Goal: Task Accomplishment & Management: Complete application form

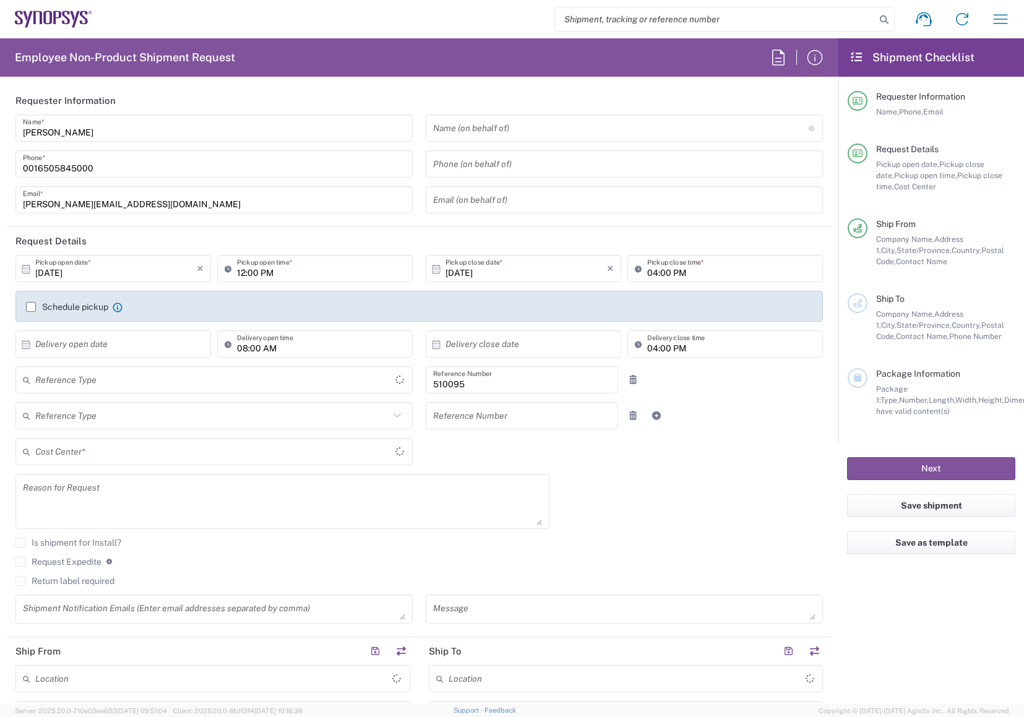
type input "Delivered at Place"
type input "US01, SG, EM, R&D 510095"
type input "United States"
type input "California"
type input "Department"
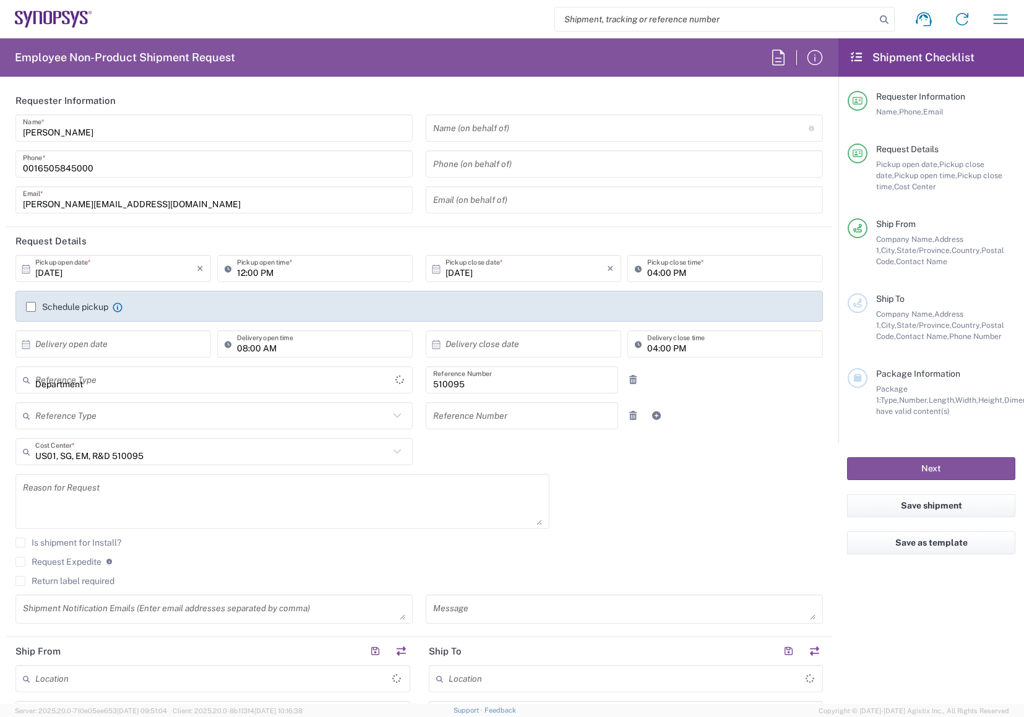
type input "United States"
type input "Headquarters USSV"
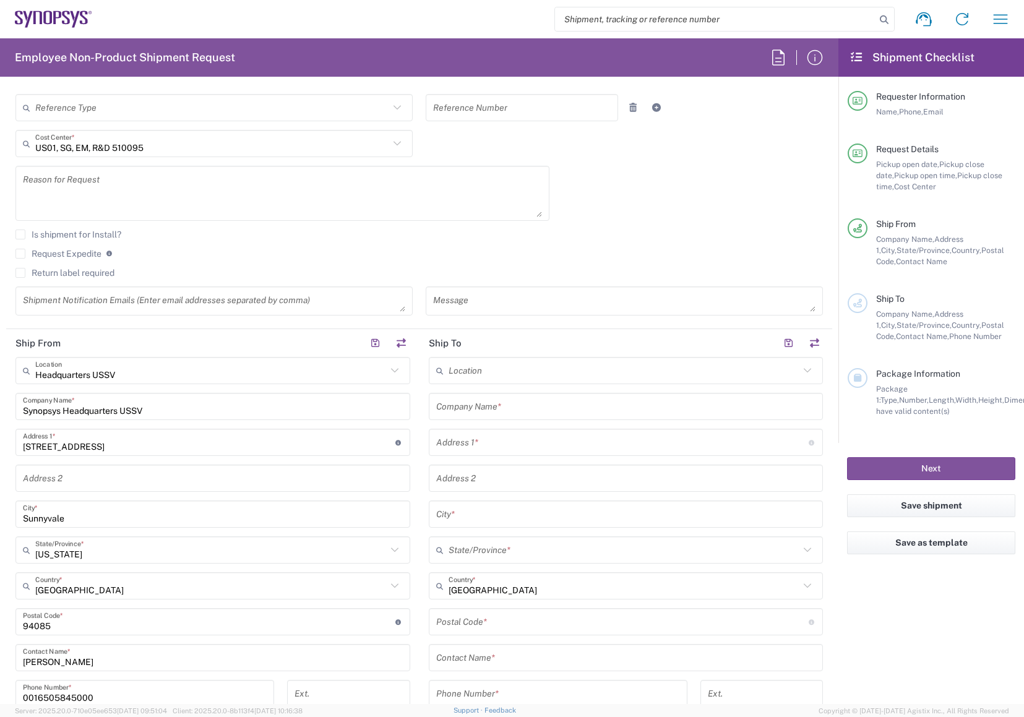
scroll to position [309, 0]
click at [467, 409] on input "text" at bounding box center [626, 406] width 380 height 22
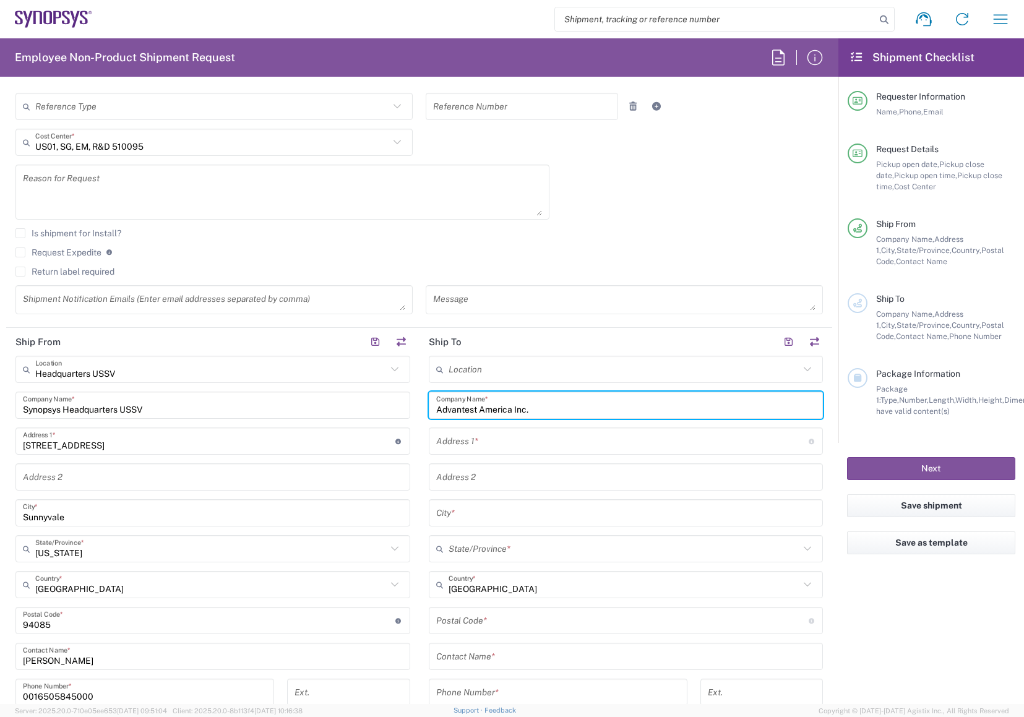
type input "Advantest America Inc."
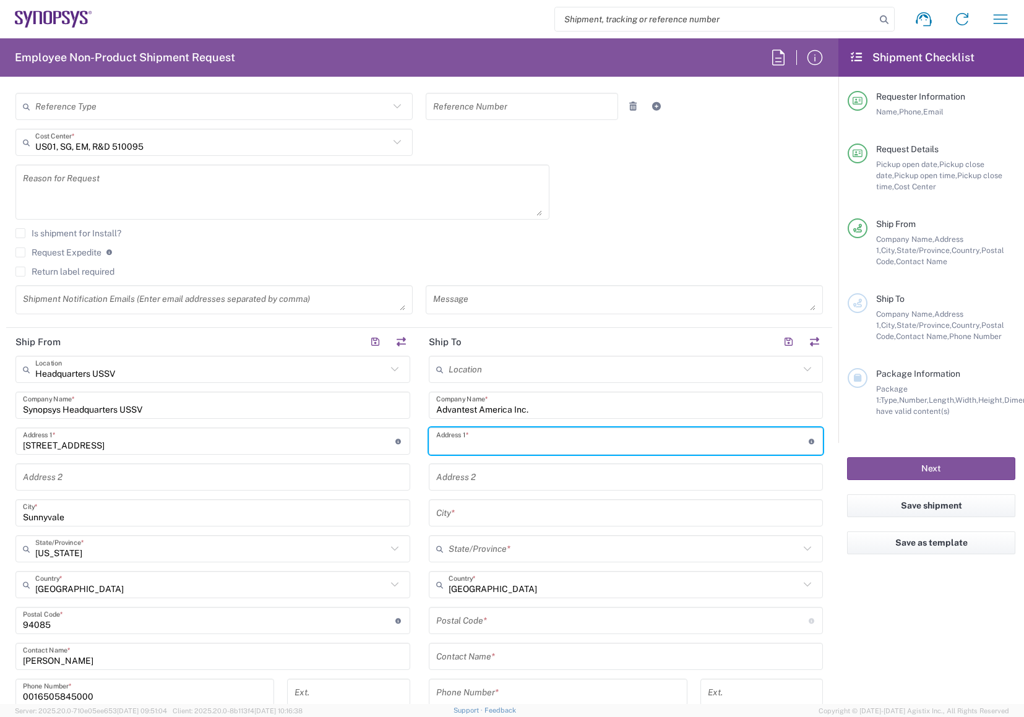
click at [516, 446] on input "text" at bounding box center [622, 442] width 373 height 22
type input "1075 Montague Expressway"
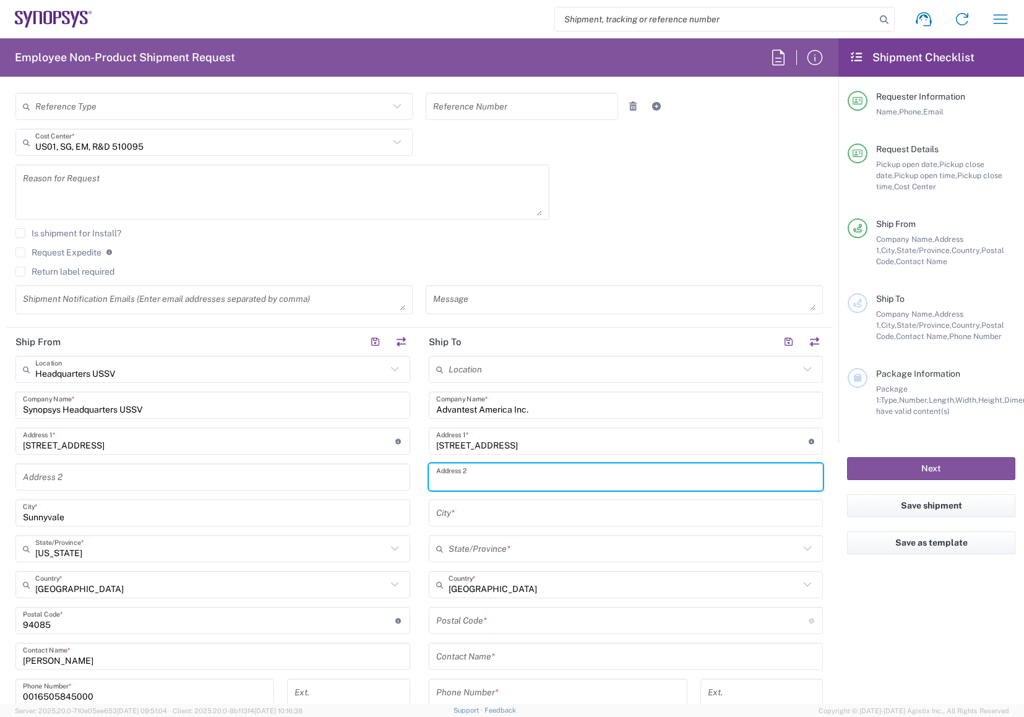
click at [489, 477] on input "text" at bounding box center [626, 478] width 380 height 22
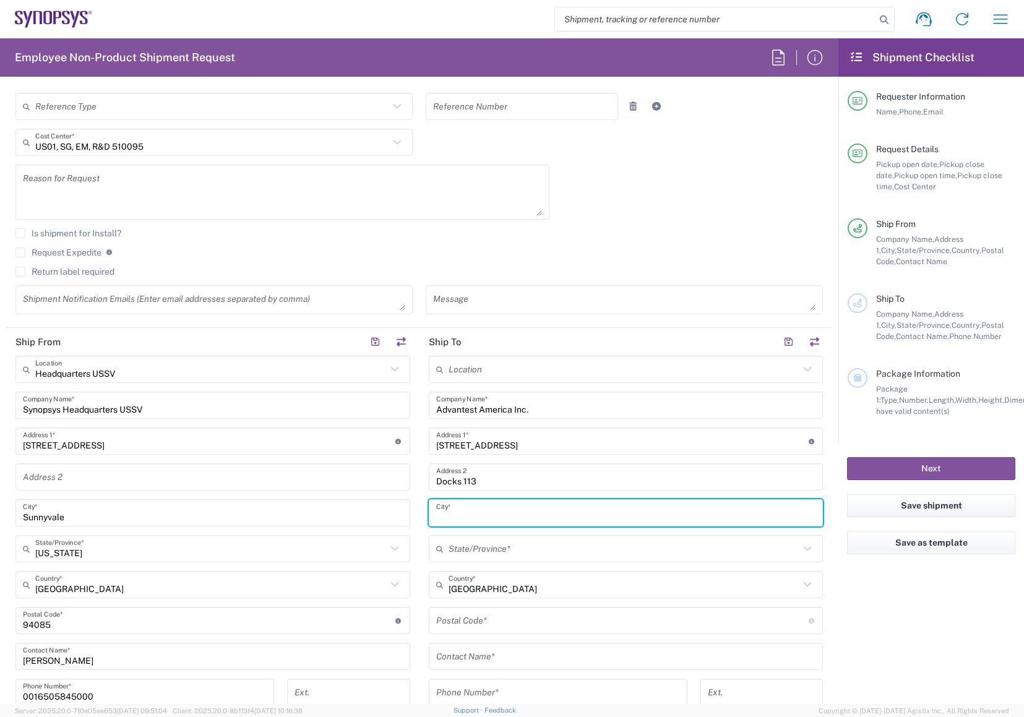
click at [510, 521] on input "text" at bounding box center [626, 514] width 380 height 22
click at [491, 481] on input "Docks 113" at bounding box center [626, 478] width 380 height 22
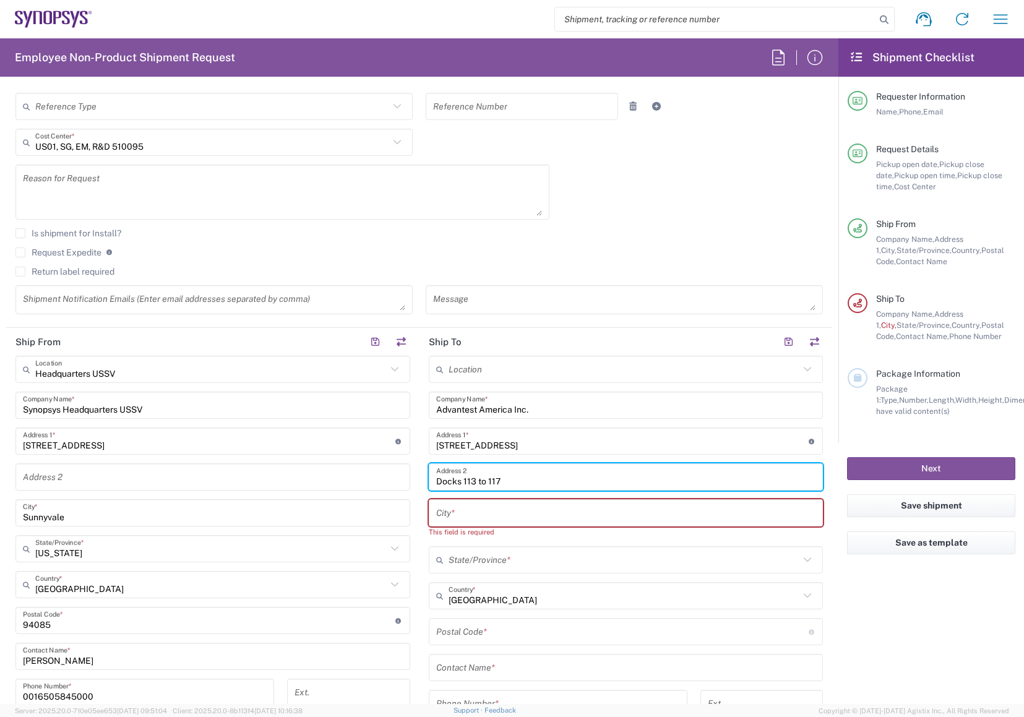
type input "Docks 113 to 117"
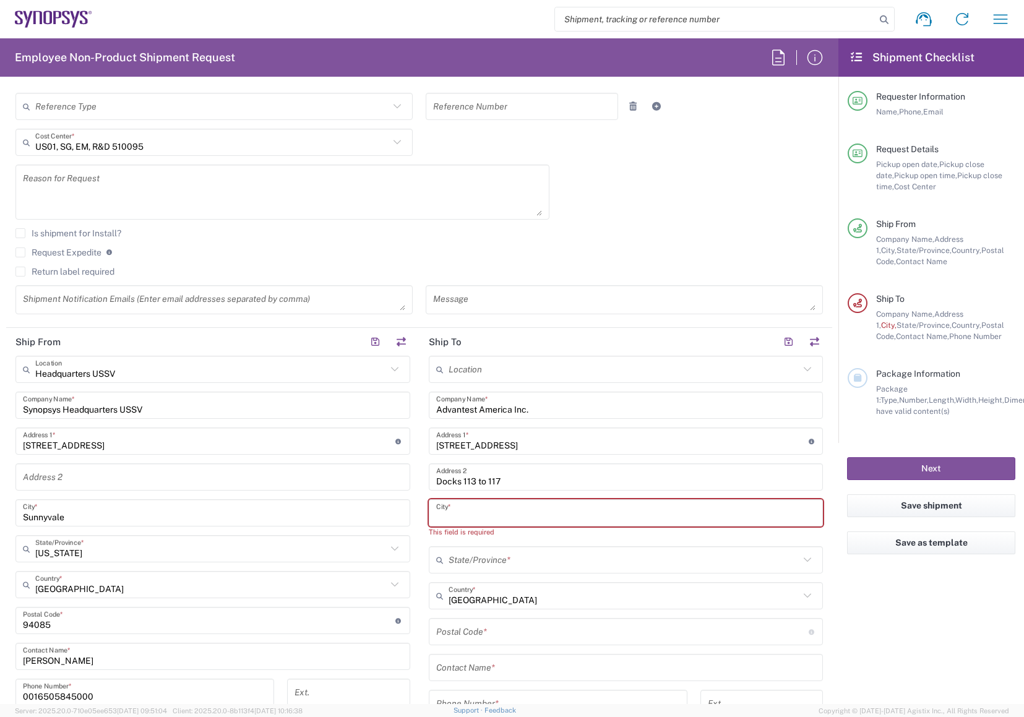
click at [477, 507] on input "text" at bounding box center [626, 514] width 380 height 22
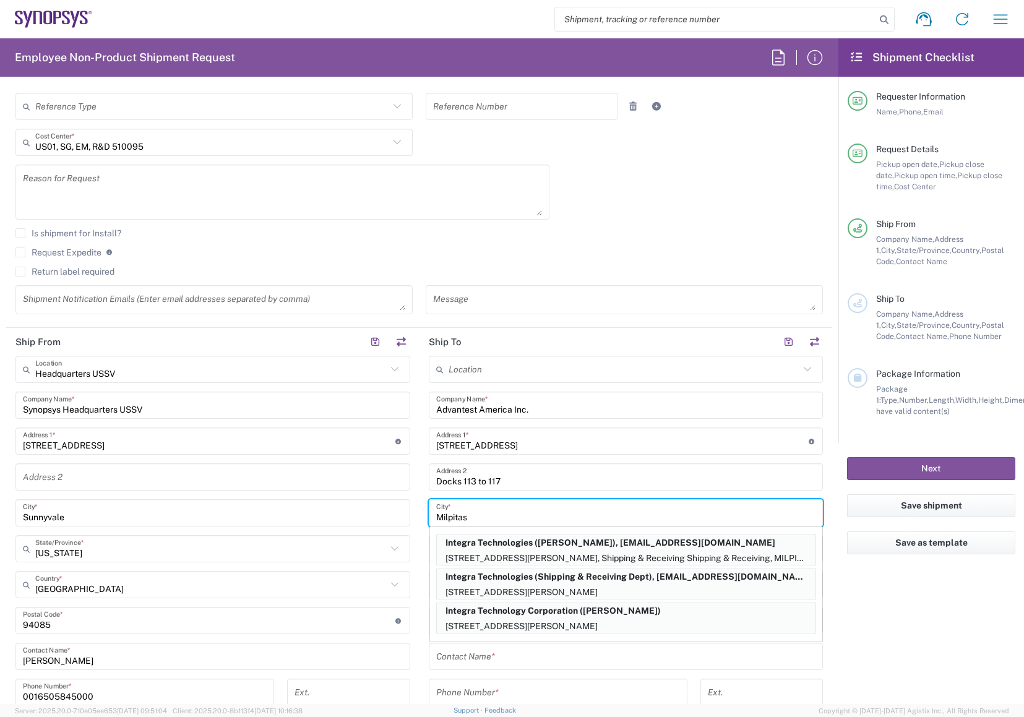
type input "Milpitas"
click at [410, 556] on main "Headquarters USSV Location Headquarters USSV Aachen DE04 Agrate Brianza IT01 As…" at bounding box center [212, 581] width 413 height 451
click at [491, 521] on input "Milpitas" at bounding box center [626, 514] width 380 height 22
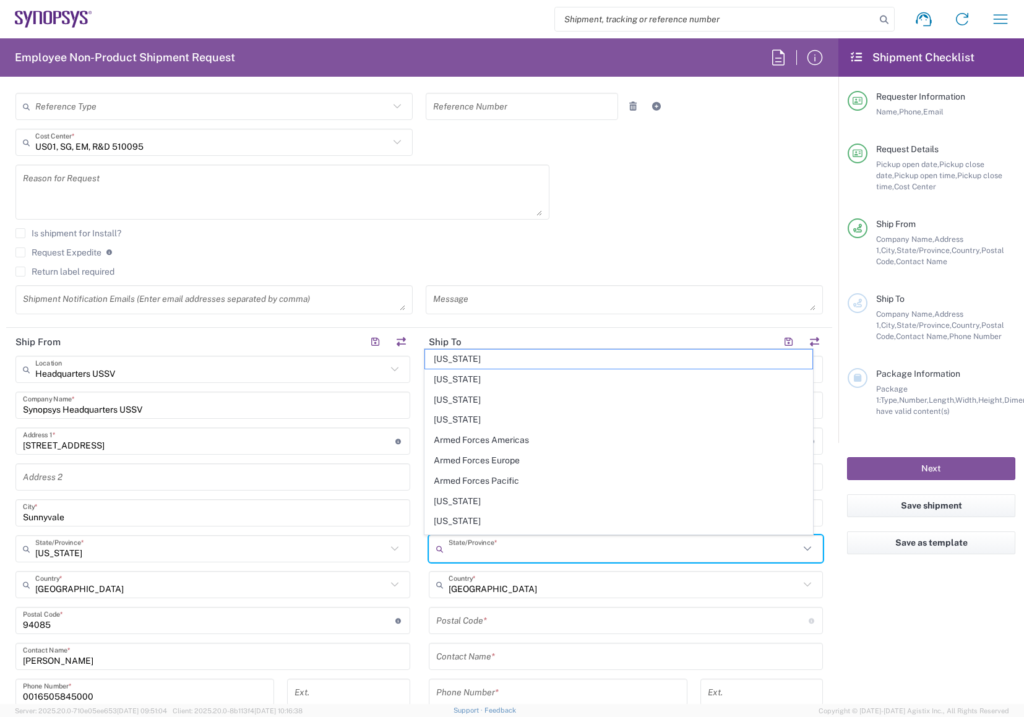
click at [489, 549] on input "text" at bounding box center [625, 550] width 352 height 22
type input "California"
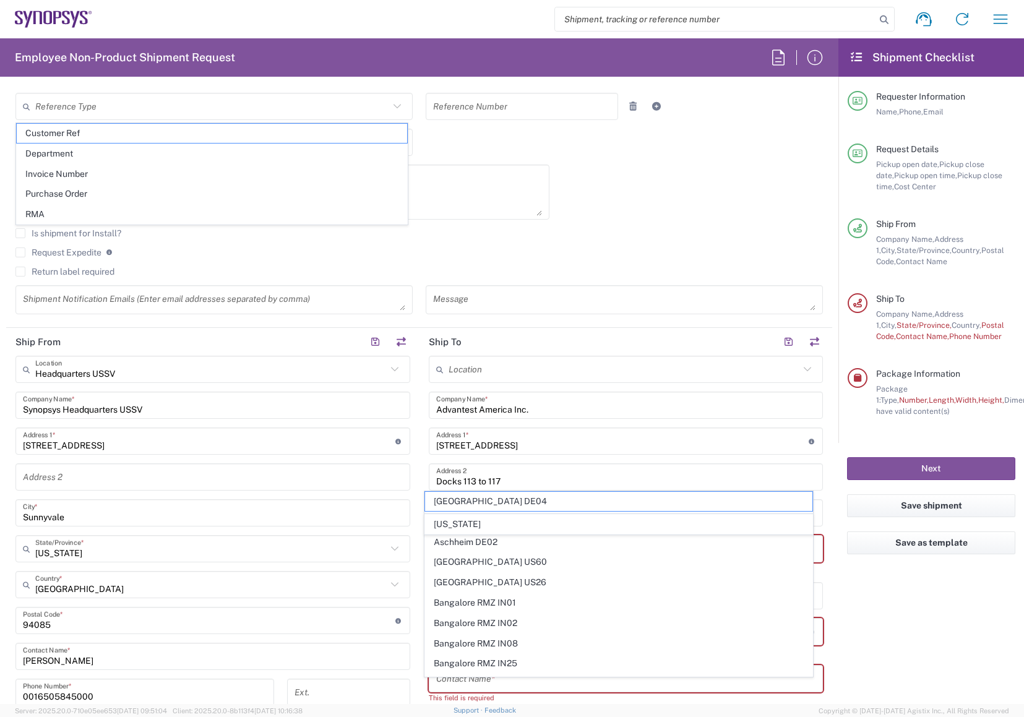
click at [420, 548] on main "Location Aachen DE04 Agrate Brianza IT01 Aschheim DE02 Atlanta US60 Austin US26…" at bounding box center [626, 638] width 413 height 565
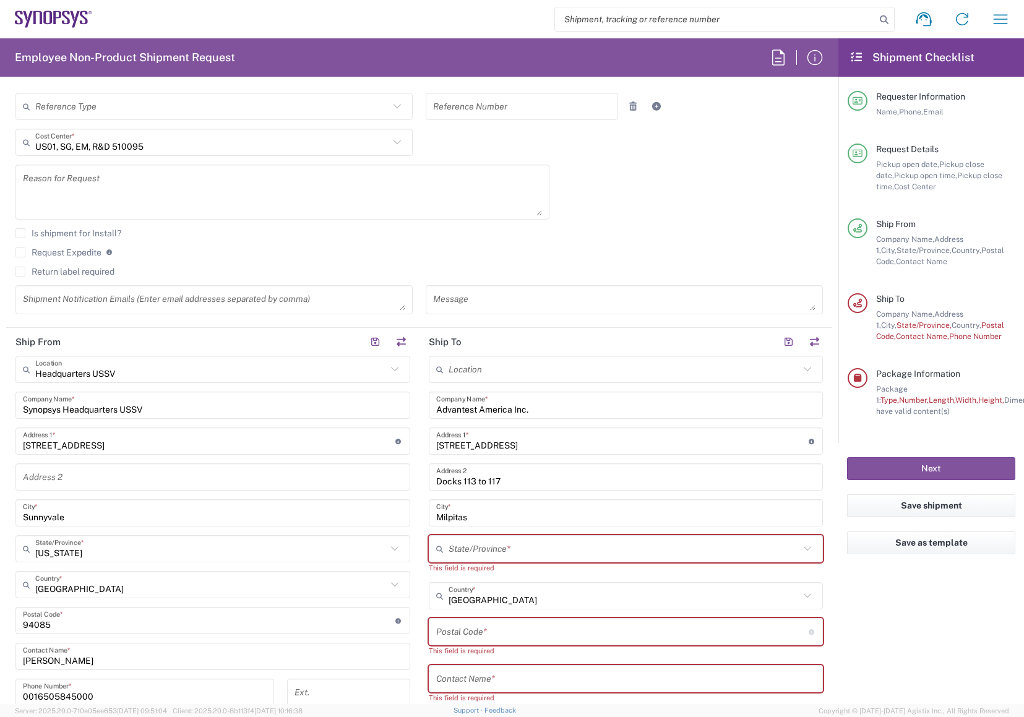
click at [485, 553] on input "text" at bounding box center [625, 550] width 352 height 22
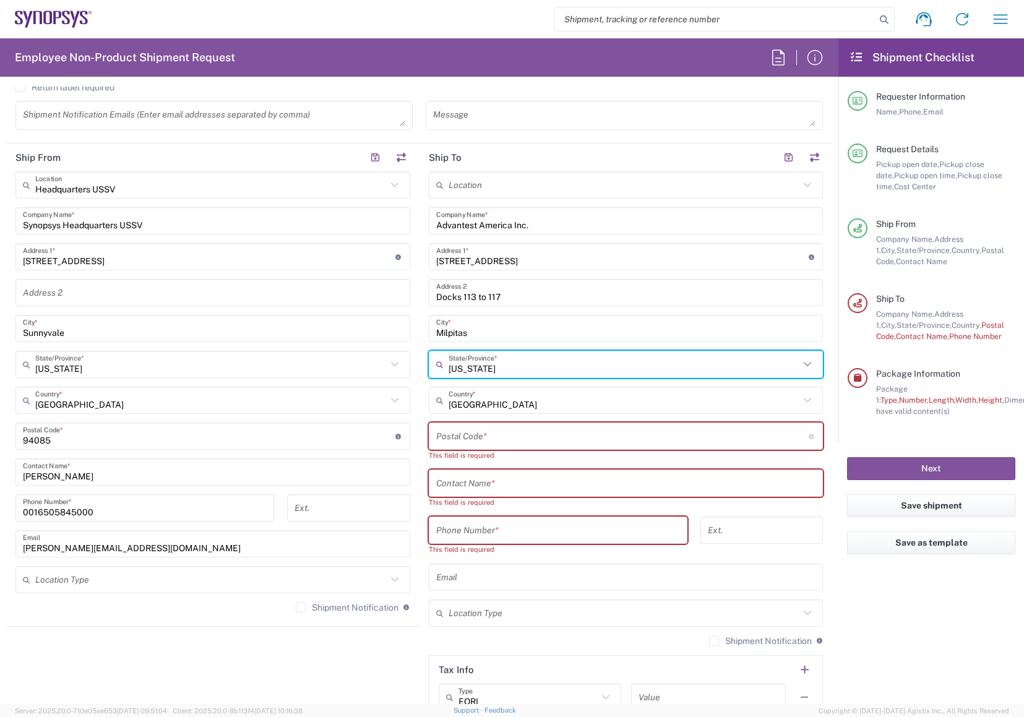
scroll to position [495, 0]
type input "California"
click at [499, 435] on input "undefined" at bounding box center [622, 436] width 373 height 22
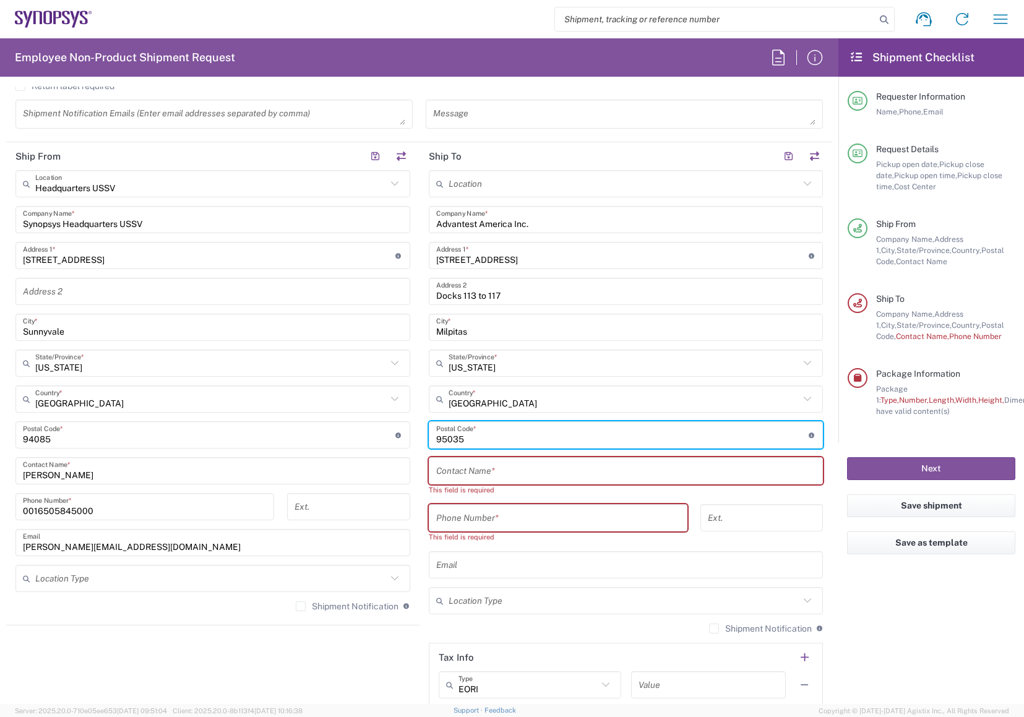
type input "95035"
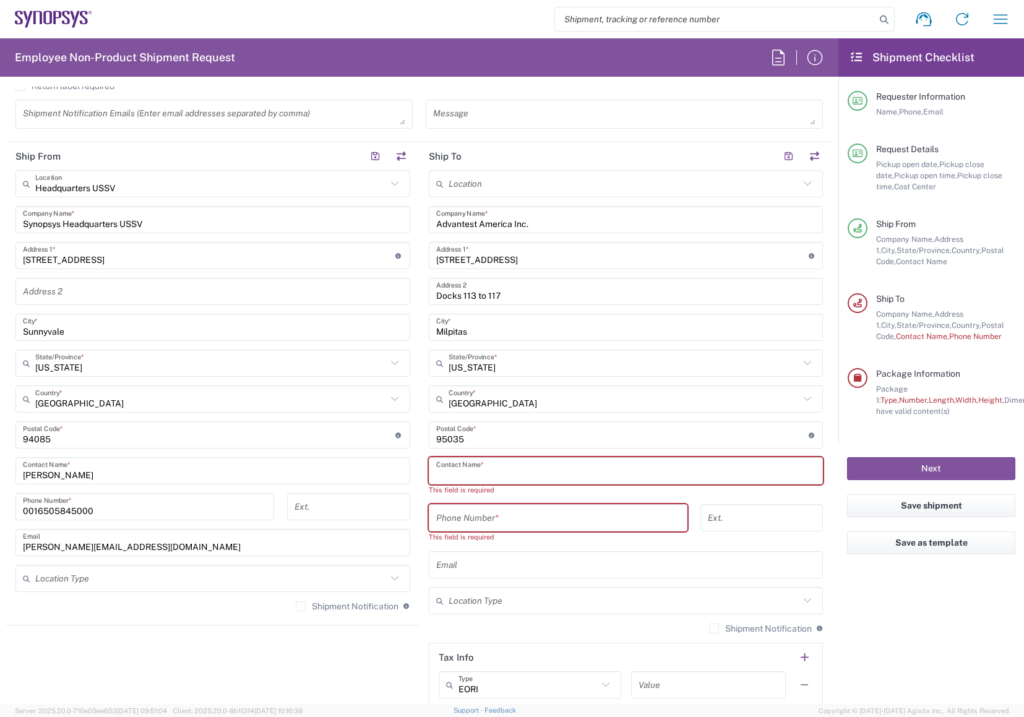
click at [497, 468] on input "text" at bounding box center [626, 472] width 380 height 22
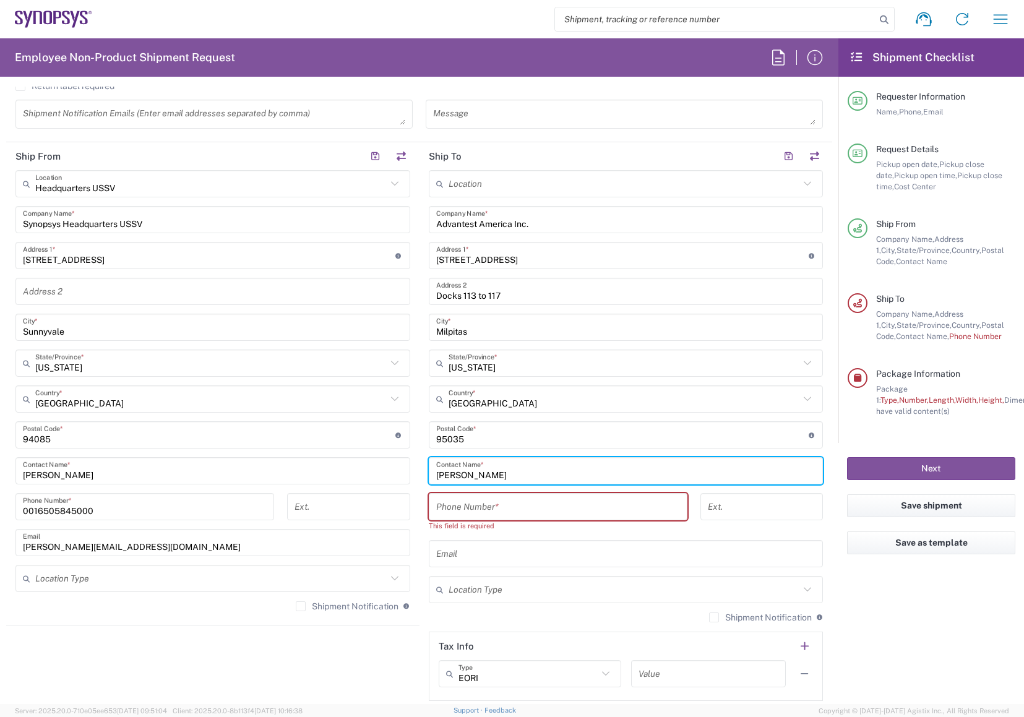
type input "Mark Jasinski"
click at [493, 503] on input "tel" at bounding box center [558, 507] width 244 height 22
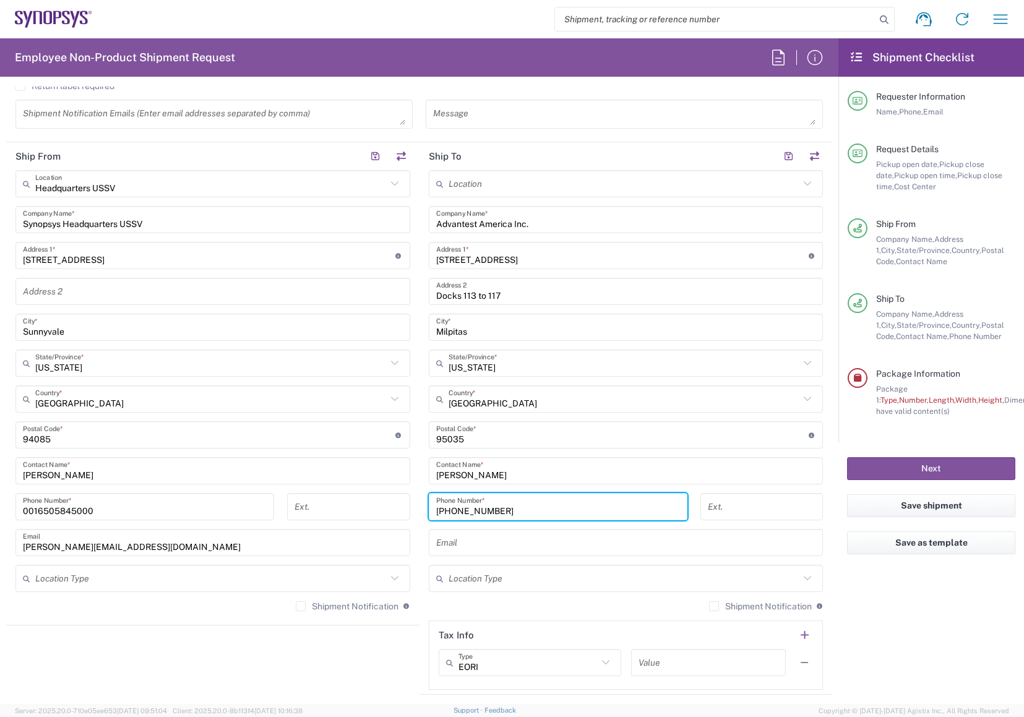
type input "800-447-8378"
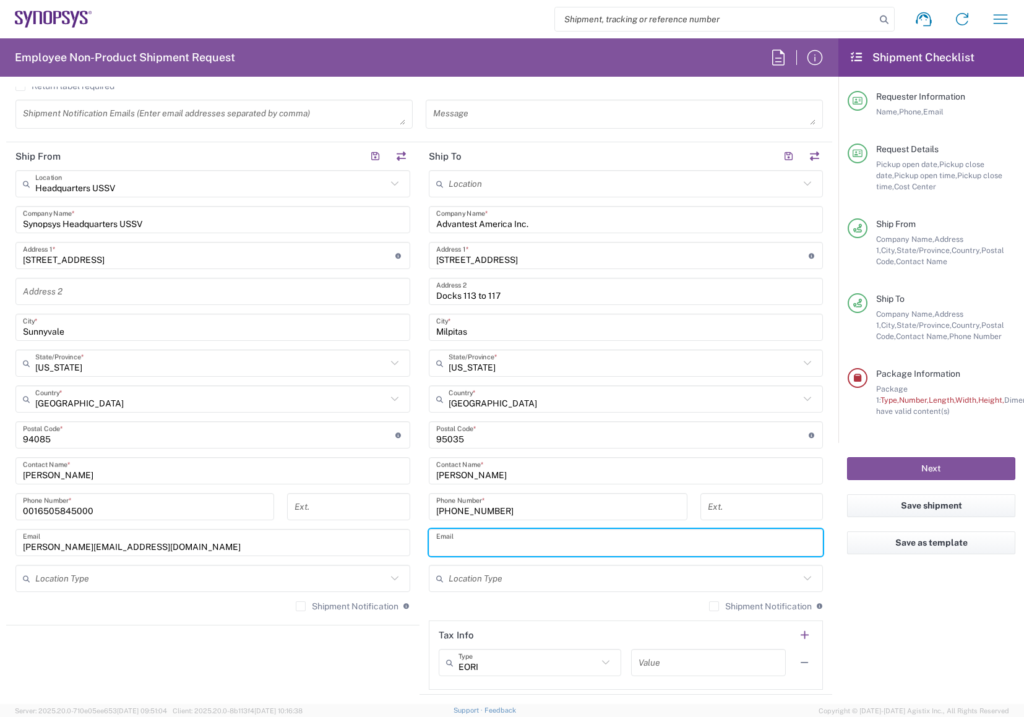
click at [472, 545] on input "text" at bounding box center [626, 543] width 380 height 22
type input "support-americas@advantest.com"
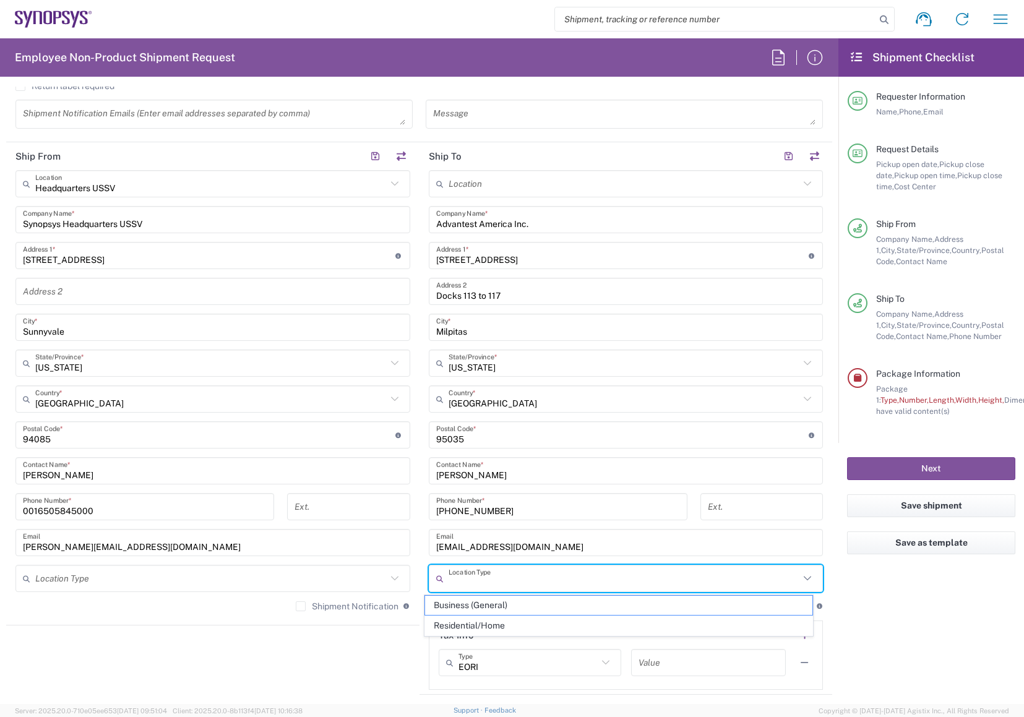
click at [561, 583] on input "text" at bounding box center [625, 579] width 352 height 22
click at [529, 601] on span "Business (General)" at bounding box center [618, 605] width 387 height 19
type input "Business (General)"
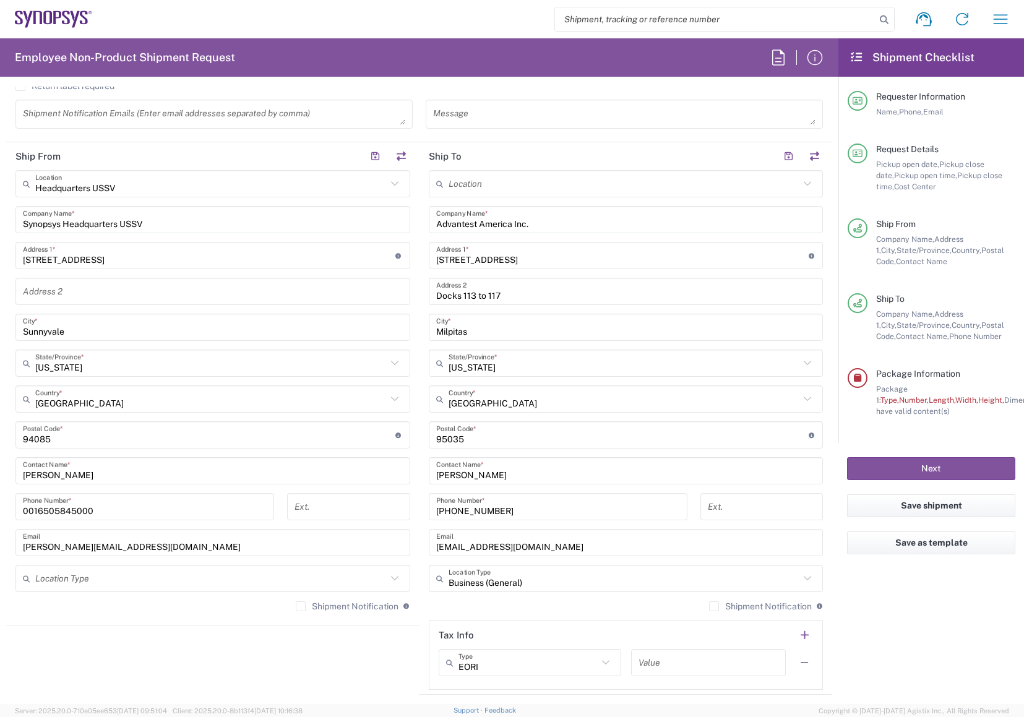
click at [374, 573] on input "text" at bounding box center [211, 579] width 352 height 22
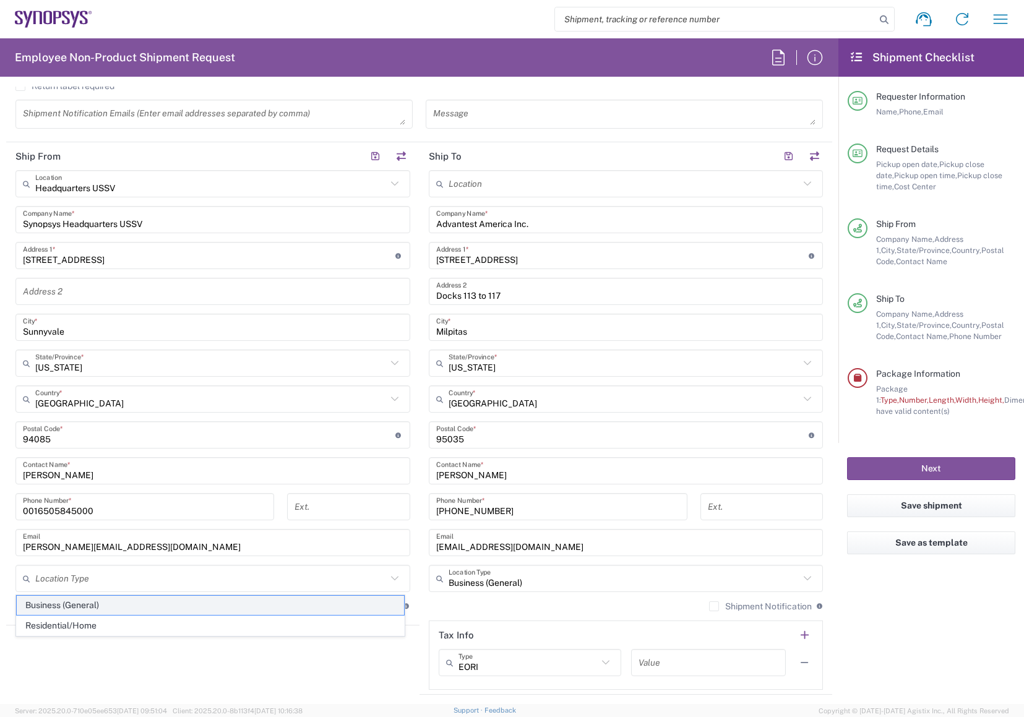
click at [310, 599] on span "Business (General)" at bounding box center [210, 605] width 387 height 19
type input "Business (General)"
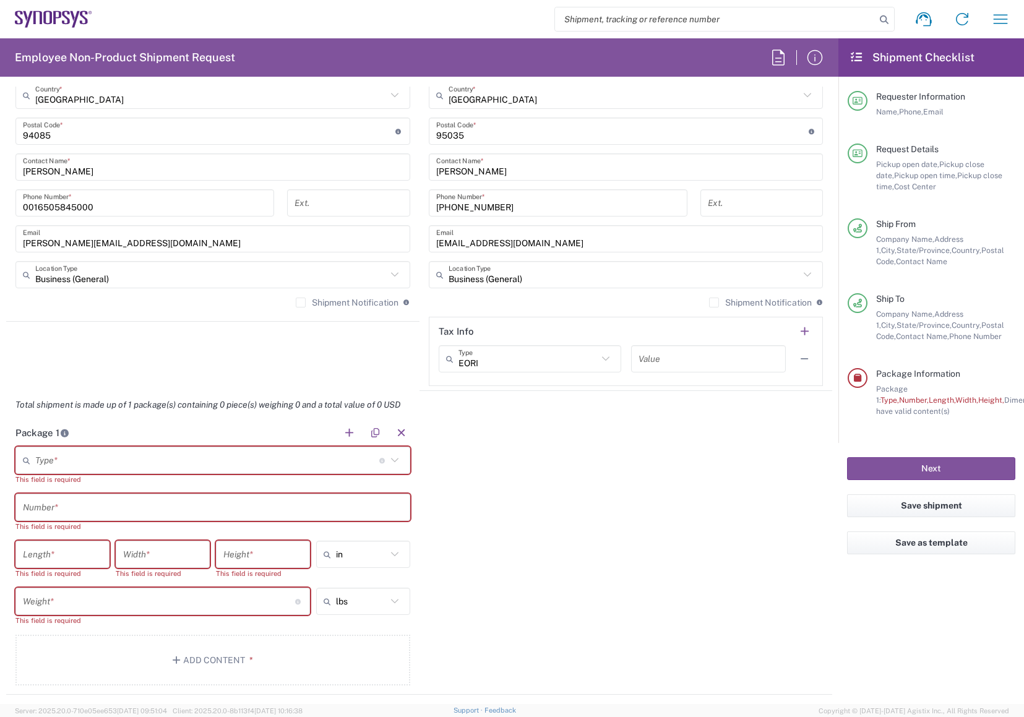
scroll to position [805, 0]
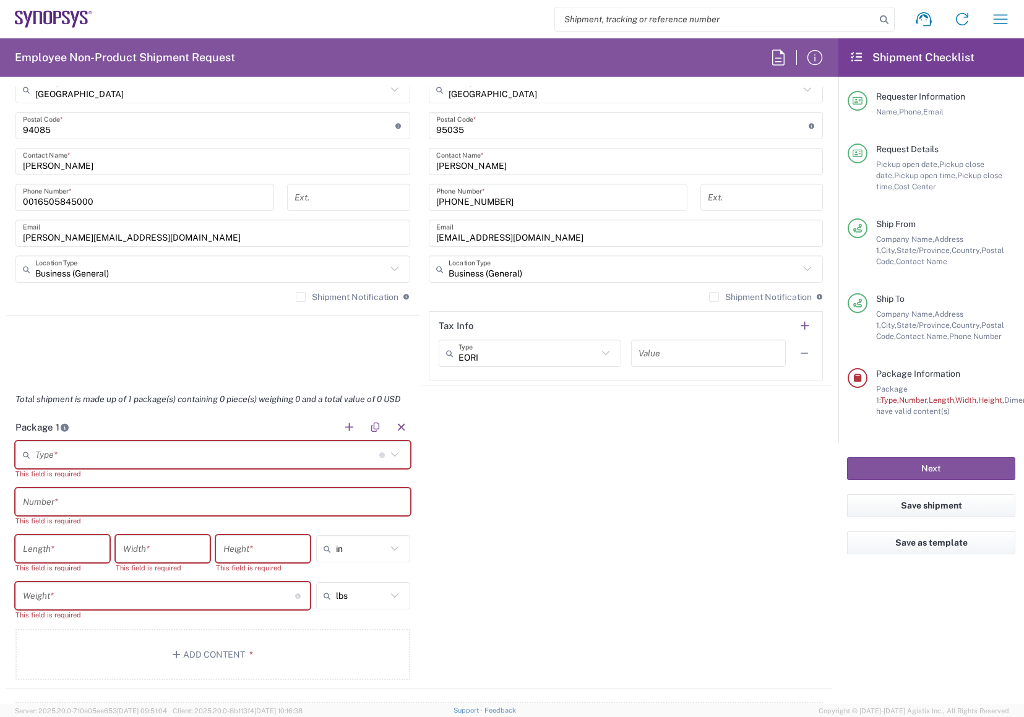
click at [391, 456] on icon at bounding box center [394, 454] width 7 height 4
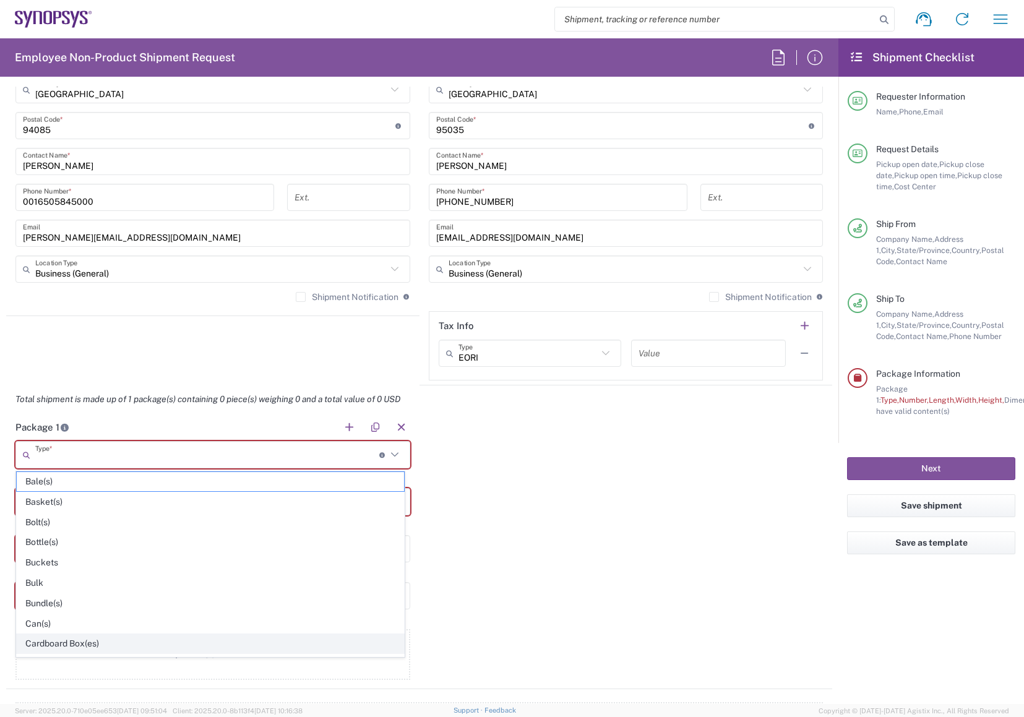
click at [171, 638] on span "Cardboard Box(es)" at bounding box center [210, 643] width 387 height 19
type input "Cardboard Box(es)"
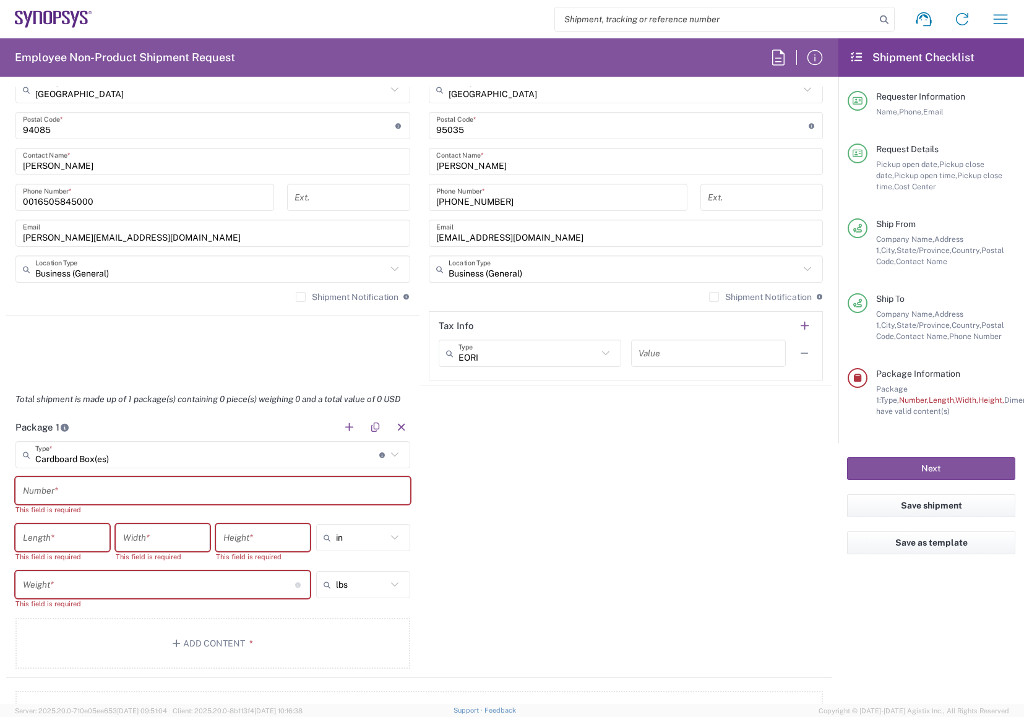
click at [119, 493] on input "text" at bounding box center [213, 491] width 380 height 22
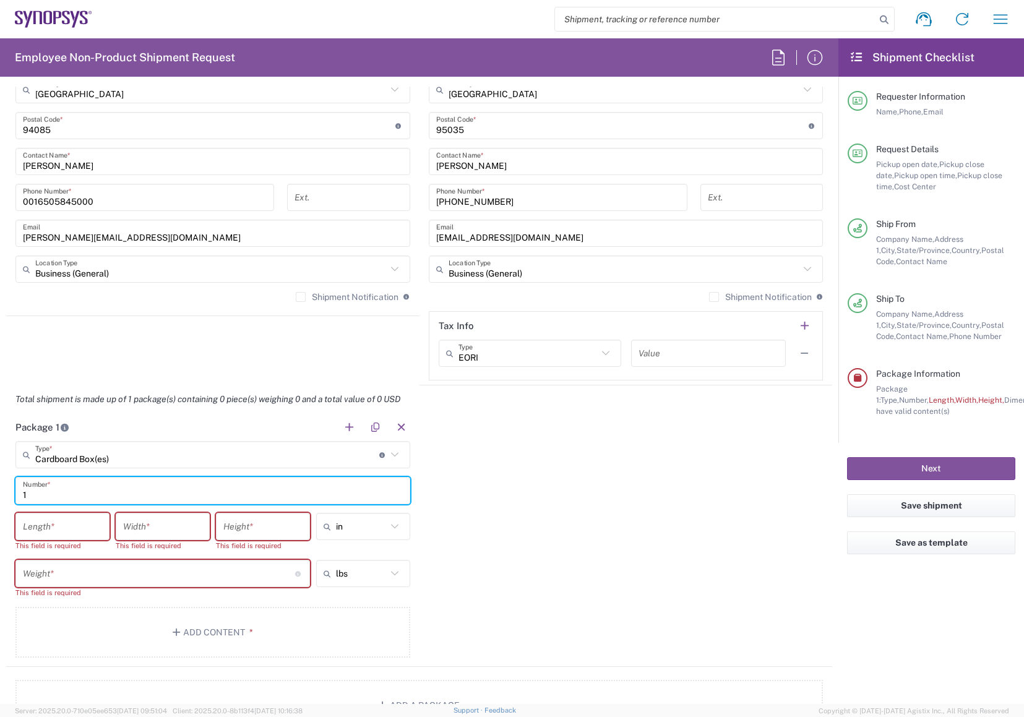
type input "1"
click at [95, 529] on input "number" at bounding box center [62, 527] width 79 height 22
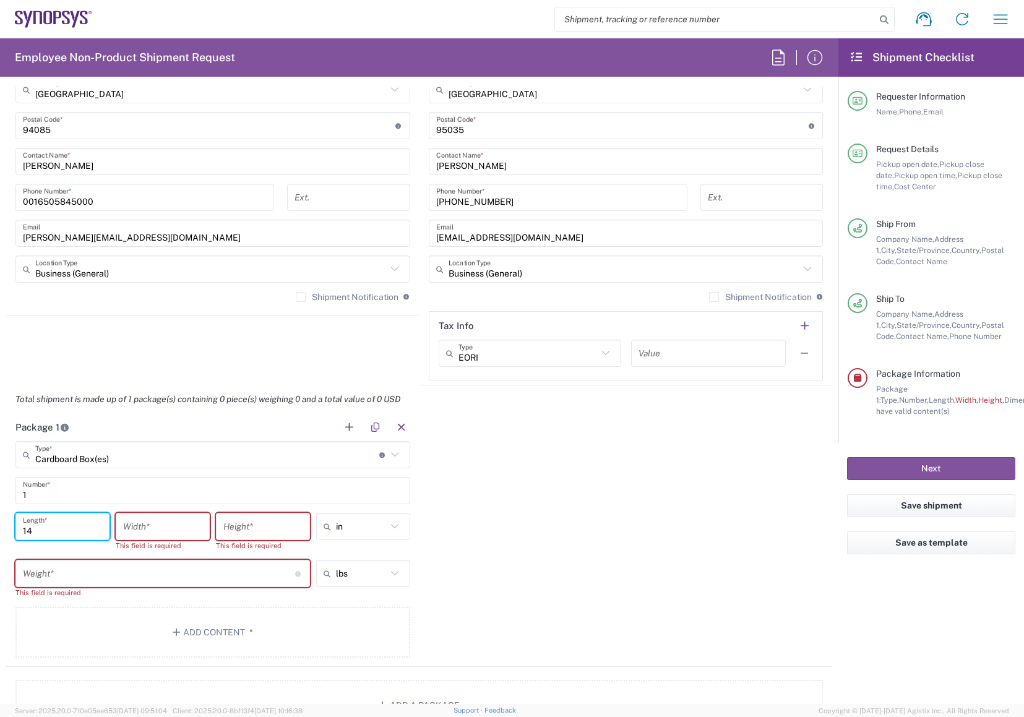
type input "14"
click at [166, 524] on input "number" at bounding box center [162, 527] width 79 height 22
type input "10"
click at [279, 527] on input "number" at bounding box center [262, 527] width 79 height 22
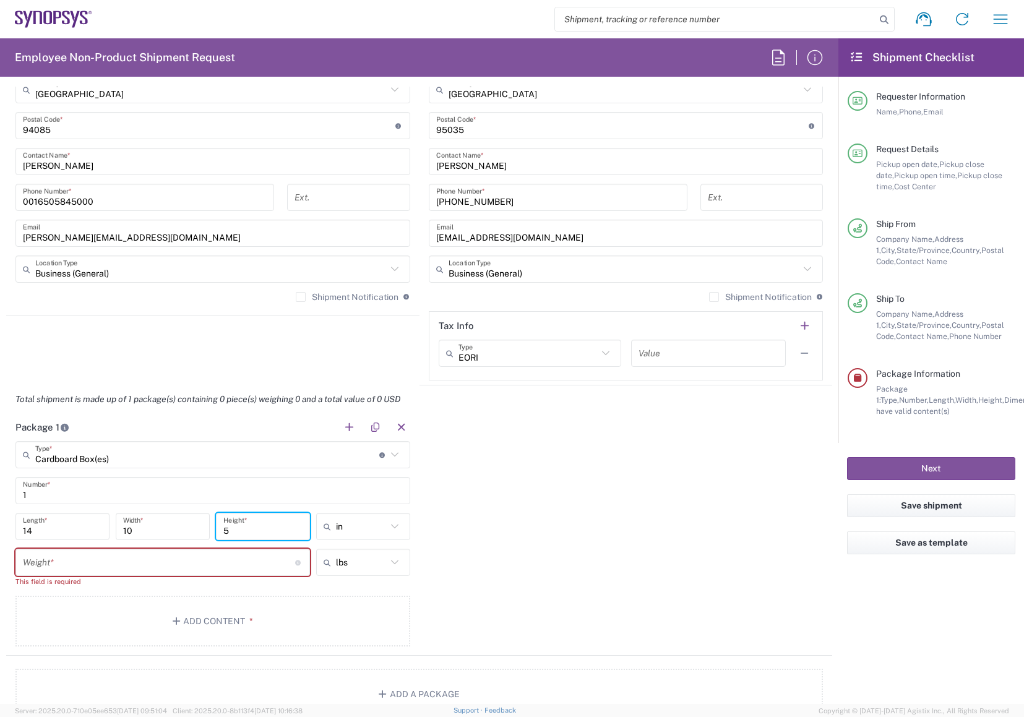
type input "5"
click at [173, 565] on input "number" at bounding box center [159, 563] width 272 height 22
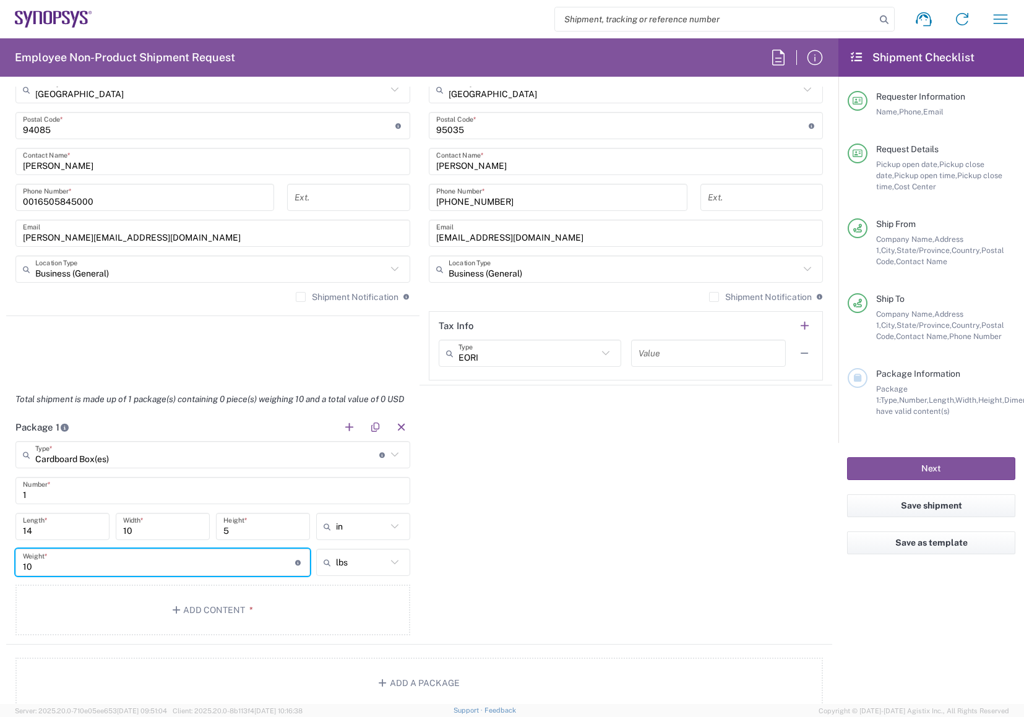
type input "10"
click at [587, 586] on div "Package 1 Cardboard Box(es) Type * Material used to package goods Bale(s) Baske…" at bounding box center [419, 529] width 826 height 232
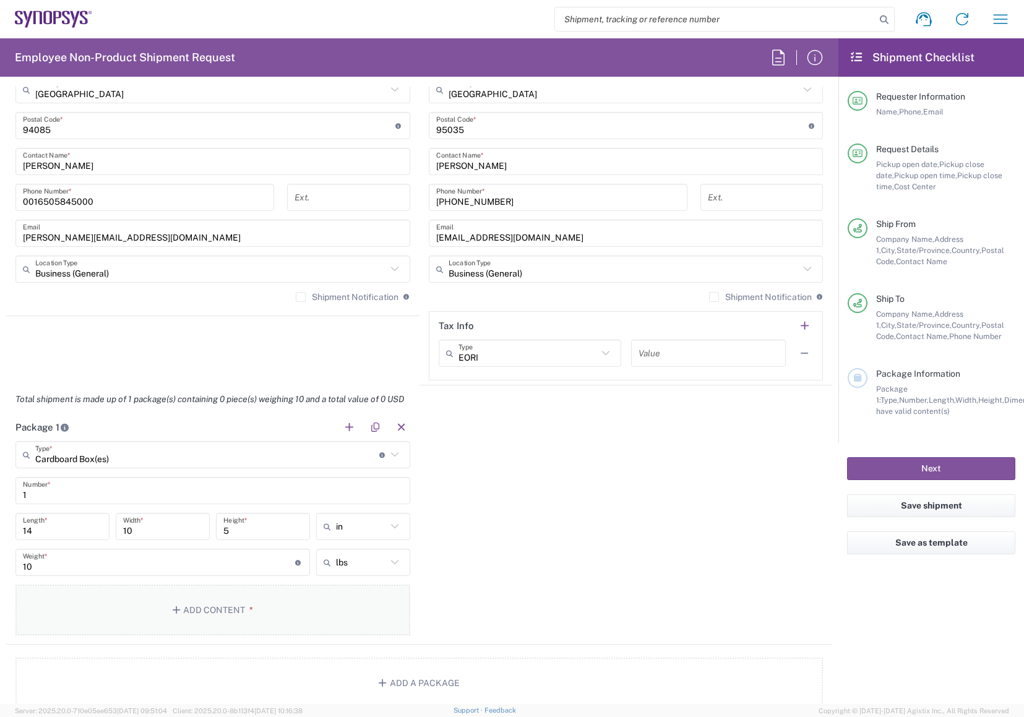
click at [240, 610] on button "Add Content *" at bounding box center [212, 610] width 395 height 51
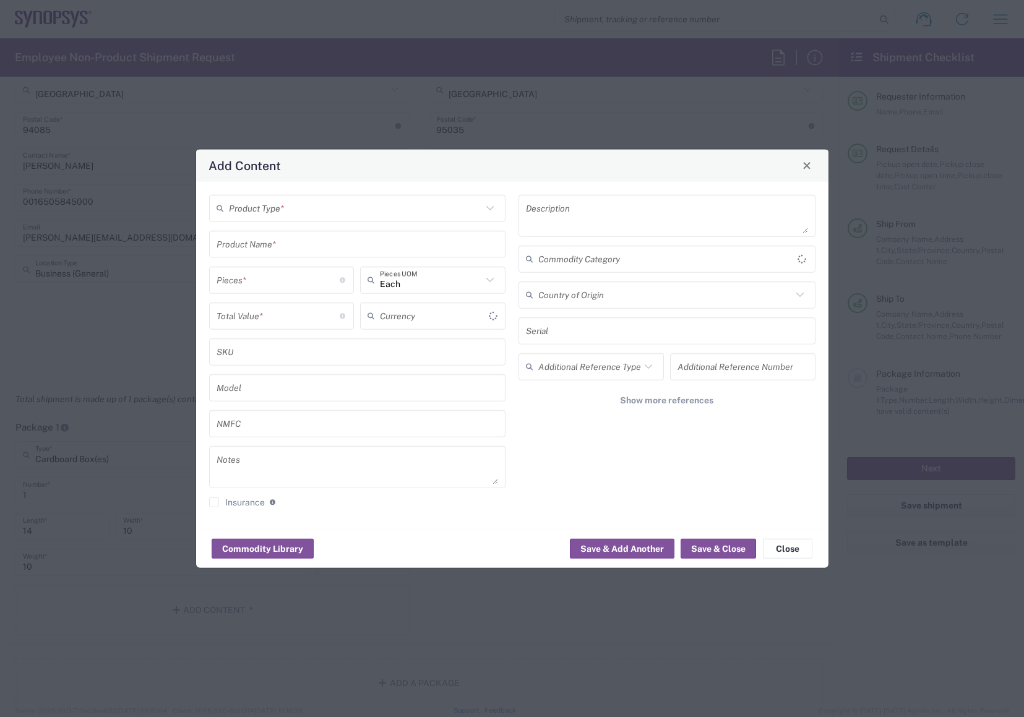
type input "US Dollar"
click at [498, 211] on icon at bounding box center [490, 208] width 16 height 16
click at [346, 255] on span "General Commodity" at bounding box center [357, 255] width 295 height 19
type input "General Commodity"
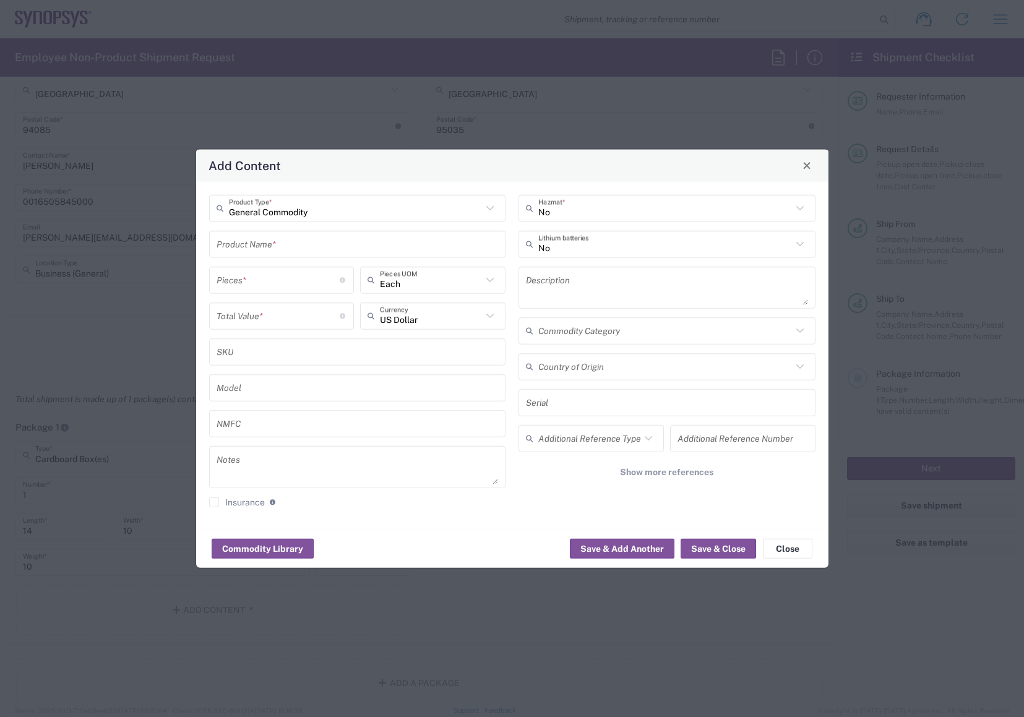
click at [265, 252] on input "text" at bounding box center [358, 244] width 282 height 22
paste input "TBR, LAN/GPIB/USB Gateway - Exchange Part E5810B Shipped JIT Transportation: 18…"
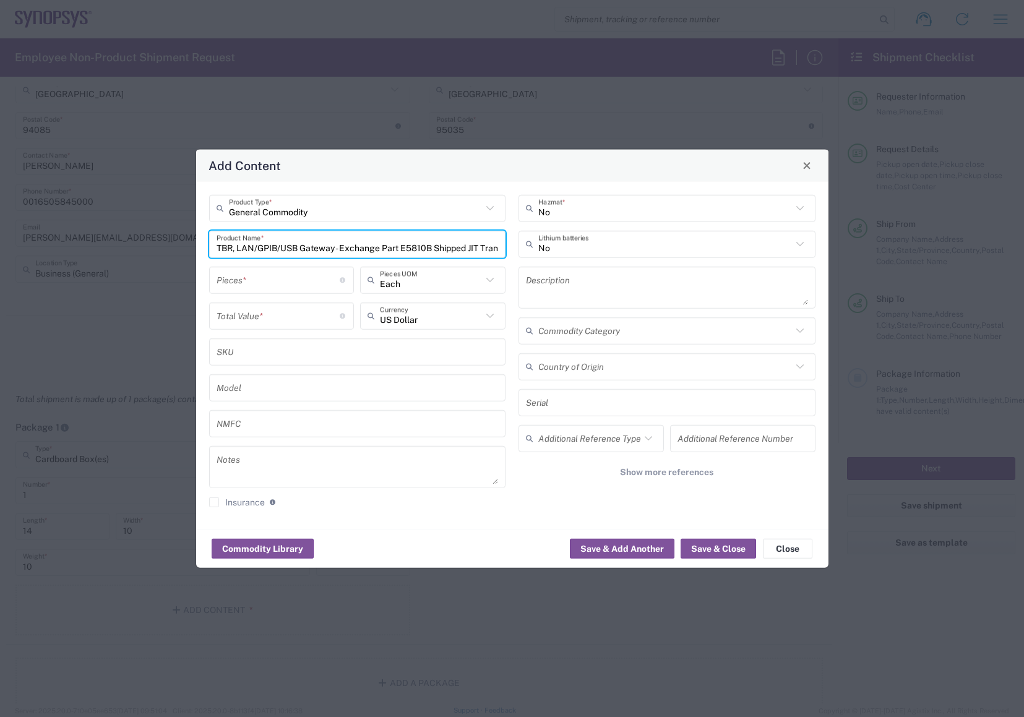
scroll to position [0, 82]
type input "TBR, LAN/GPIB/USB Gateway - Exchange Part E5810B Shipped JIT Transportation: 18…"
click at [295, 281] on input "number" at bounding box center [279, 280] width 124 height 22
type input "1"
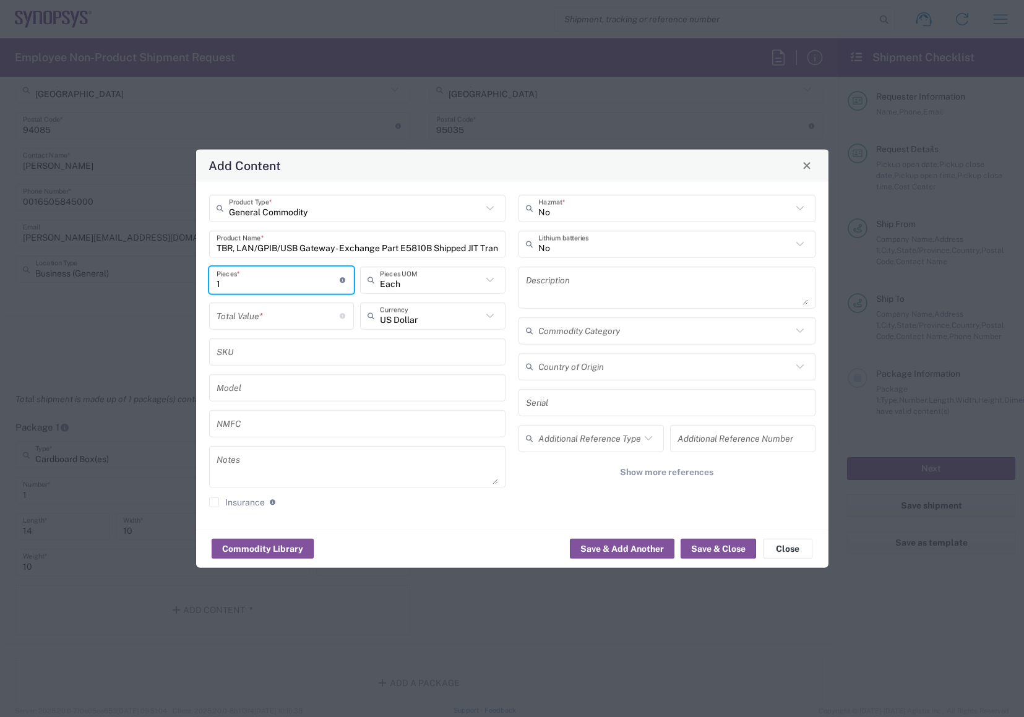
click at [267, 316] on input "number" at bounding box center [279, 316] width 124 height 22
type input "1000"
click at [402, 539] on div "Commodity Library Save & Add Another Save & Close Close" at bounding box center [512, 548] width 633 height 39
click at [803, 368] on icon at bounding box center [800, 366] width 16 height 16
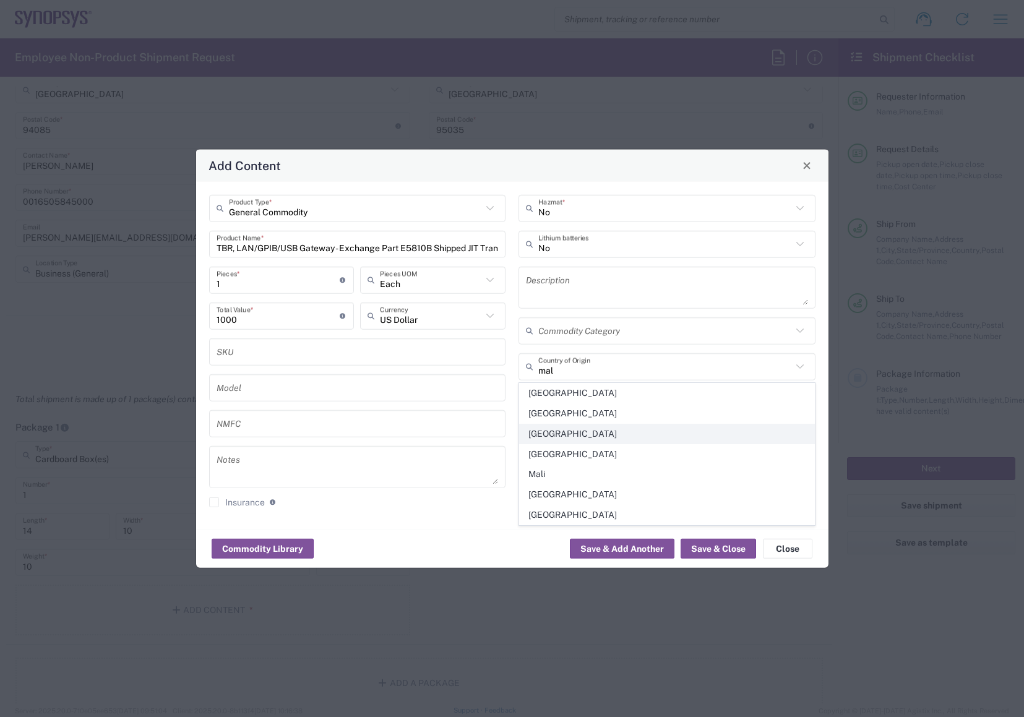
click at [553, 437] on span "Malaysia" at bounding box center [667, 434] width 295 height 19
type input "Malaysia"
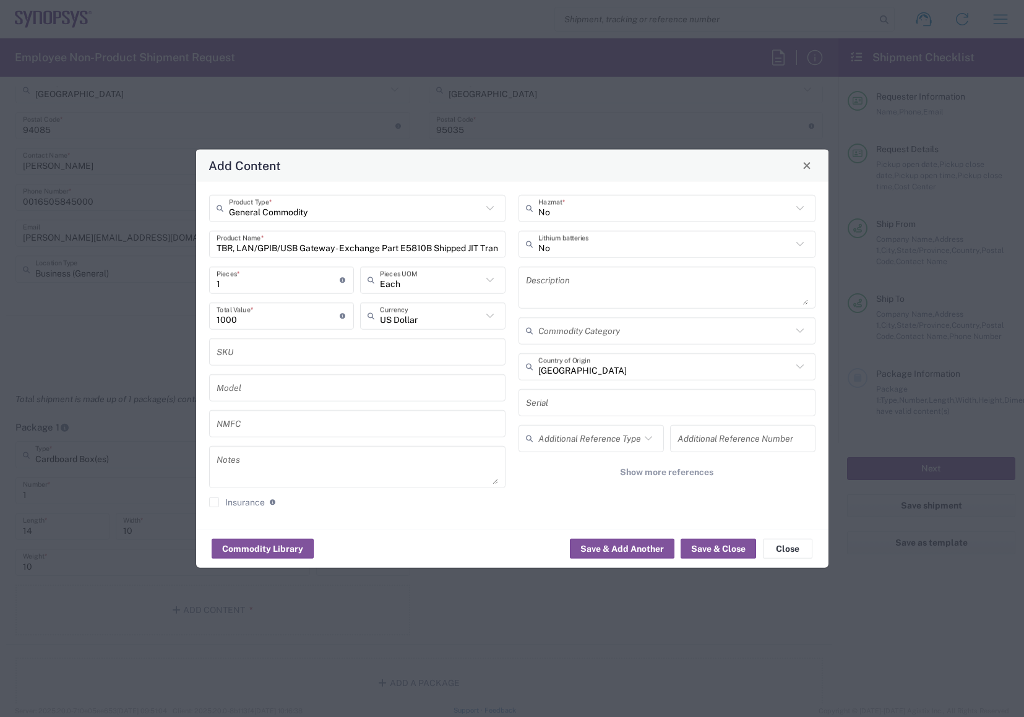
click at [581, 401] on input "text" at bounding box center [667, 403] width 282 height 22
paste input "System Serial No MY04600957"
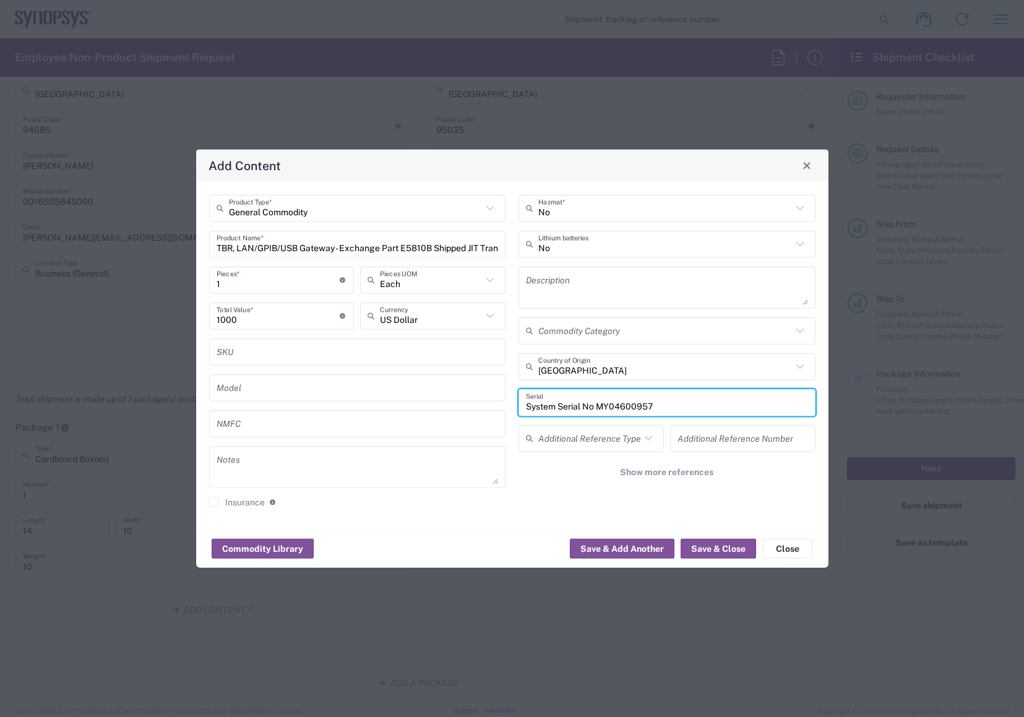
type input "System Serial No MY04600957"
click at [460, 538] on div "Commodity Library Save & Add Another Save & Close Close" at bounding box center [512, 548] width 633 height 39
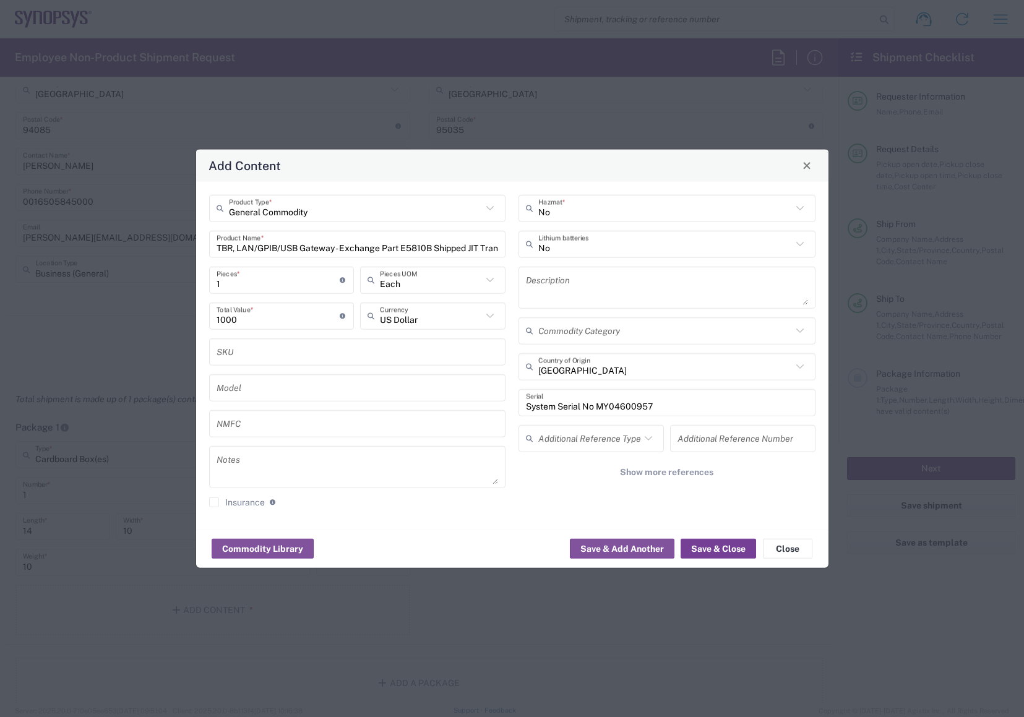
click at [722, 550] on button "Save & Close" at bounding box center [719, 549] width 76 height 20
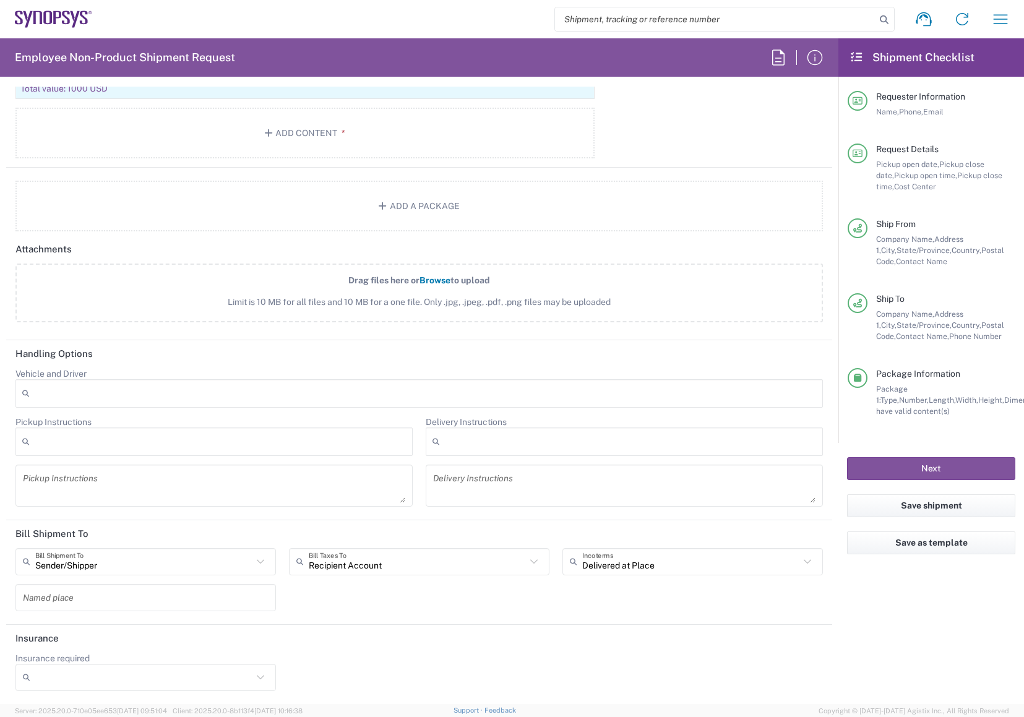
scroll to position [1356, 0]
click at [800, 564] on icon at bounding box center [808, 561] width 16 height 16
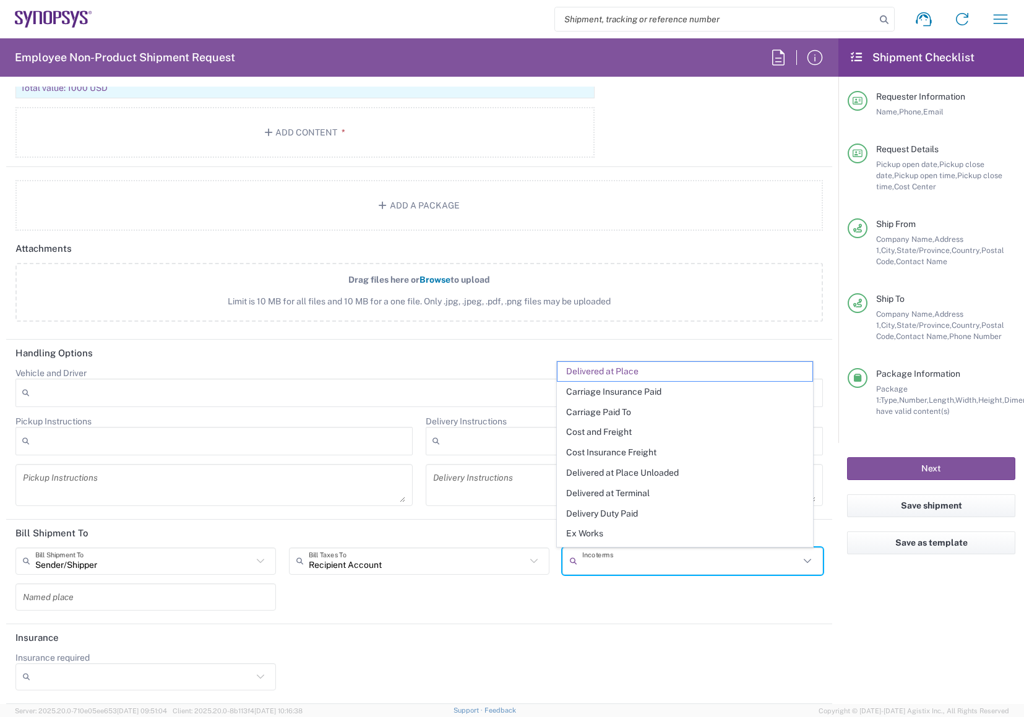
click at [695, 599] on div "Sender/Shipper Bill Shipment To Sender/Shipper Recipient Account Third Party Ac…" at bounding box center [419, 584] width 821 height 72
type input "Delivered at Place"
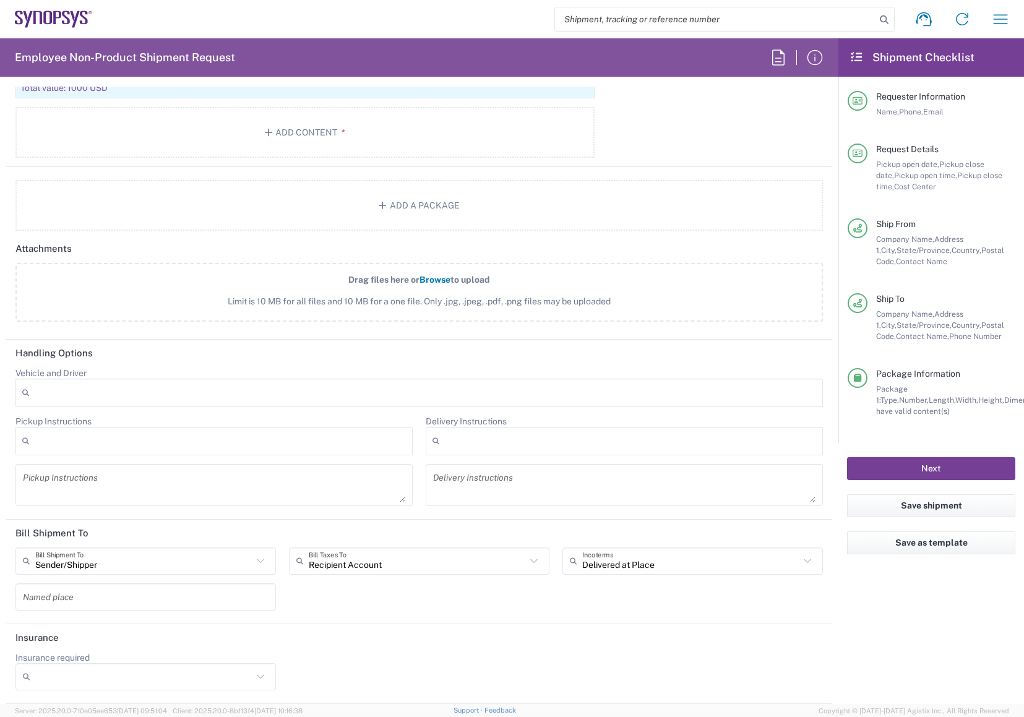
click at [967, 469] on button "Next" at bounding box center [931, 468] width 168 height 23
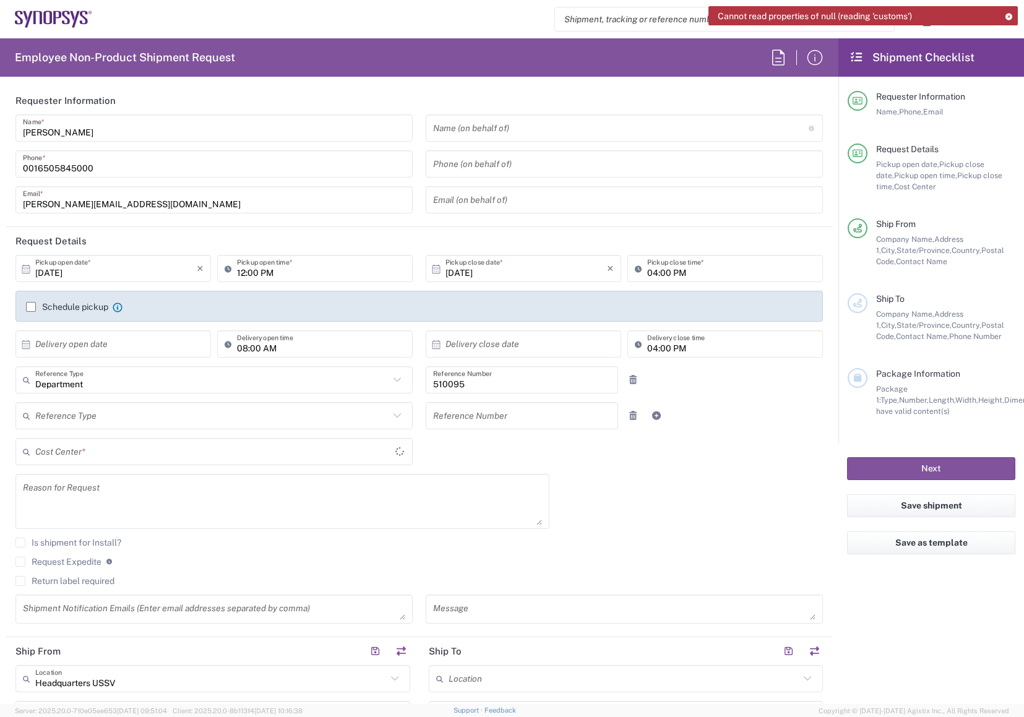
type input "California"
type input "US01, SG, EM, R&D 510095"
click at [410, 15] on div "Shipment request Shipment tracking Employee non-product shipment request My shi…" at bounding box center [556, 19] width 928 height 30
click at [1007, 16] on icon at bounding box center [1009, 16] width 9 height 7
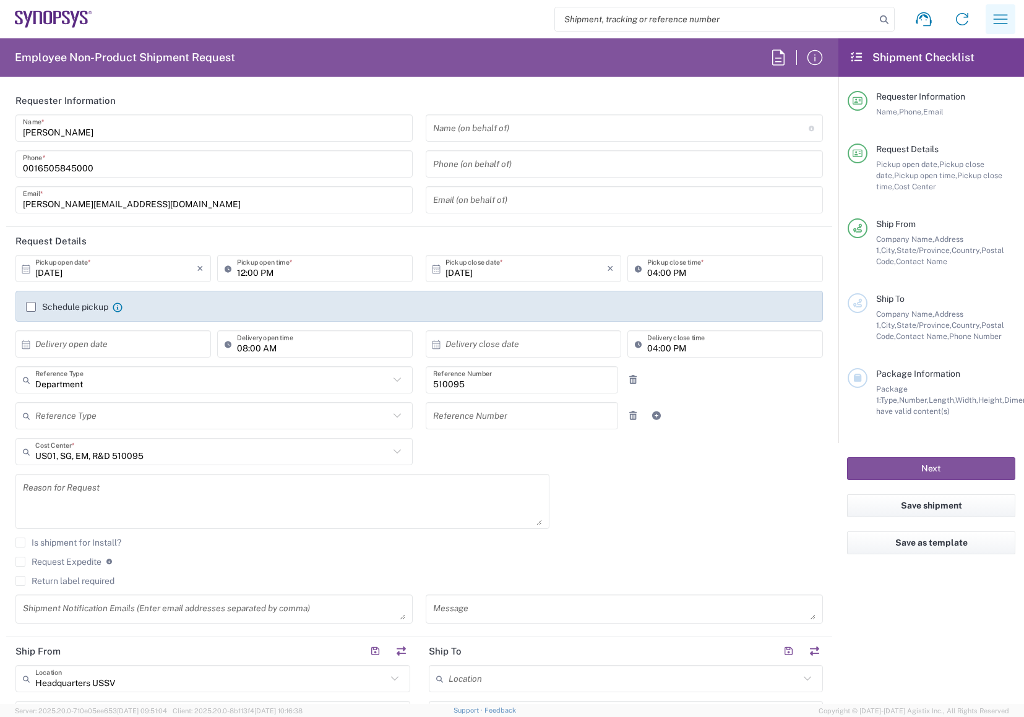
click at [1005, 19] on icon "button" at bounding box center [1001, 19] width 20 height 20
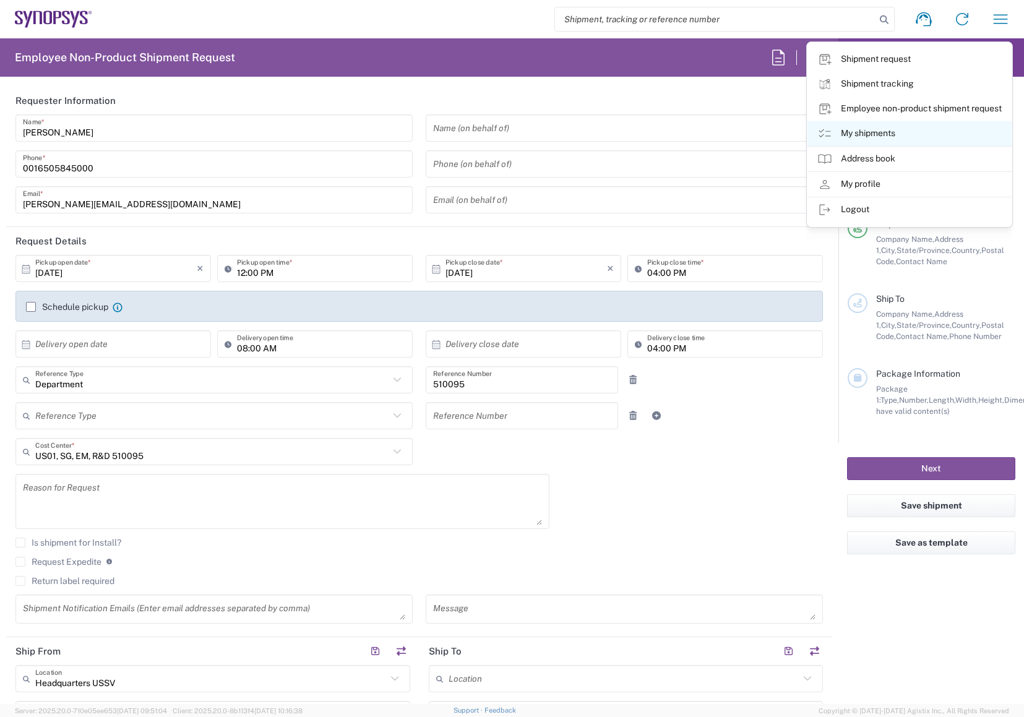
click at [883, 127] on link "My shipments" at bounding box center [910, 133] width 204 height 25
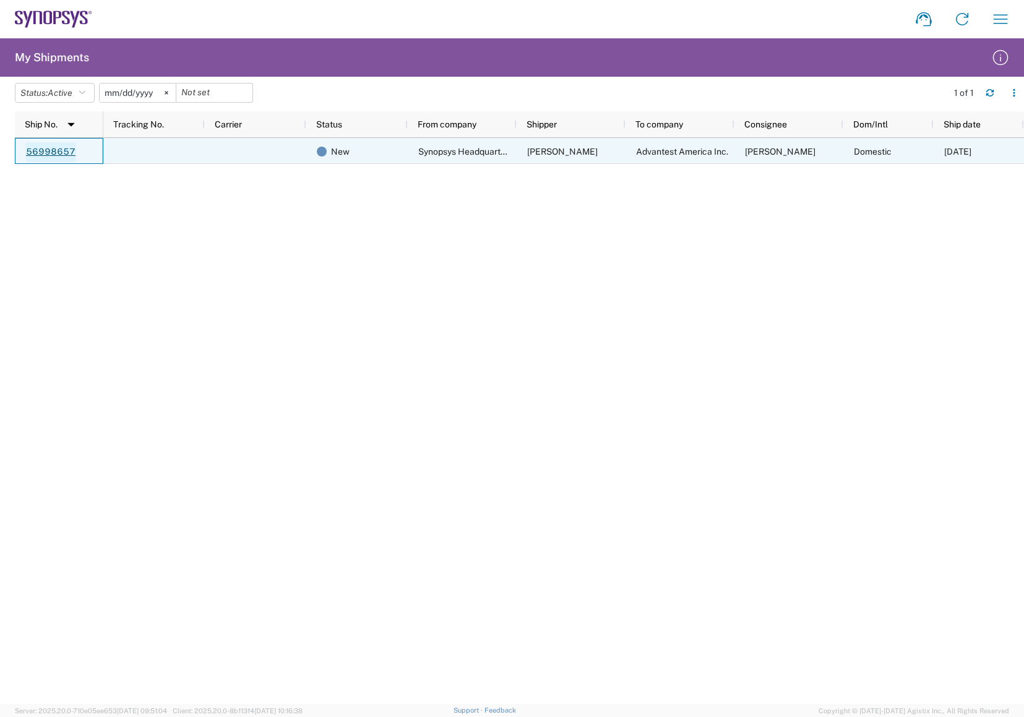
click at [51, 149] on link "56998657" at bounding box center [50, 152] width 51 height 20
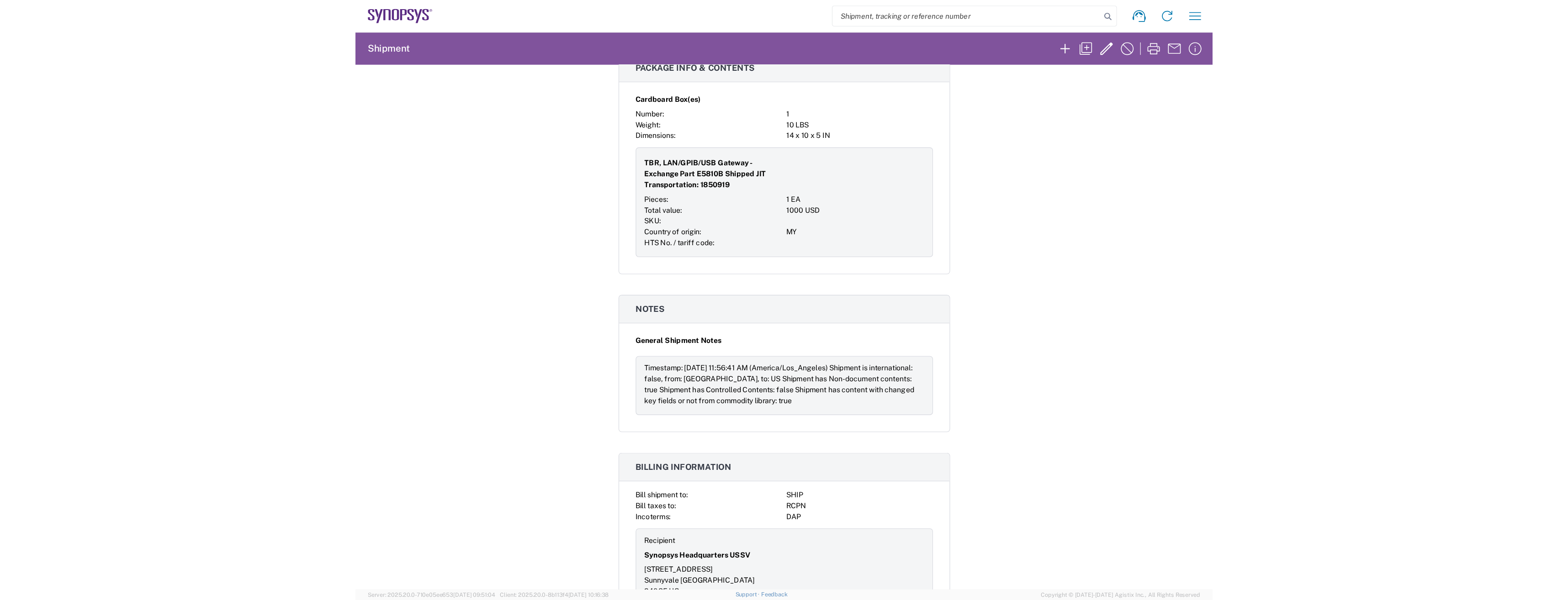
scroll to position [503, 0]
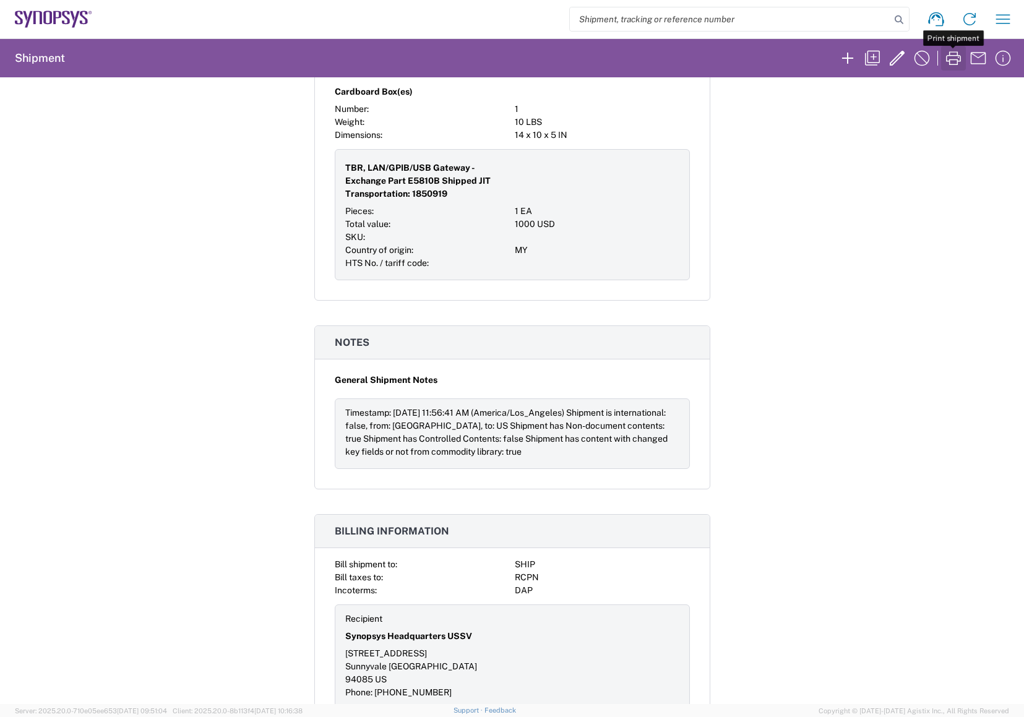
click at [957, 58] on icon "button" at bounding box center [954, 58] width 20 height 20
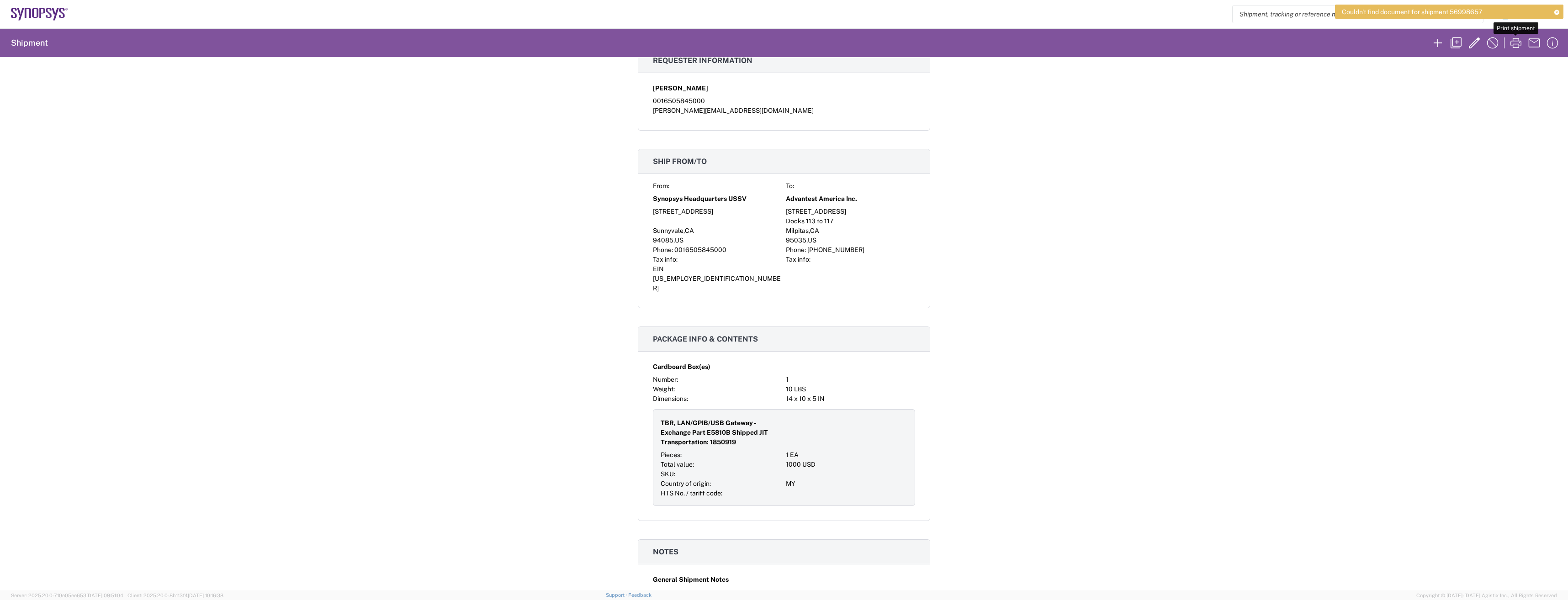
scroll to position [0, 0]
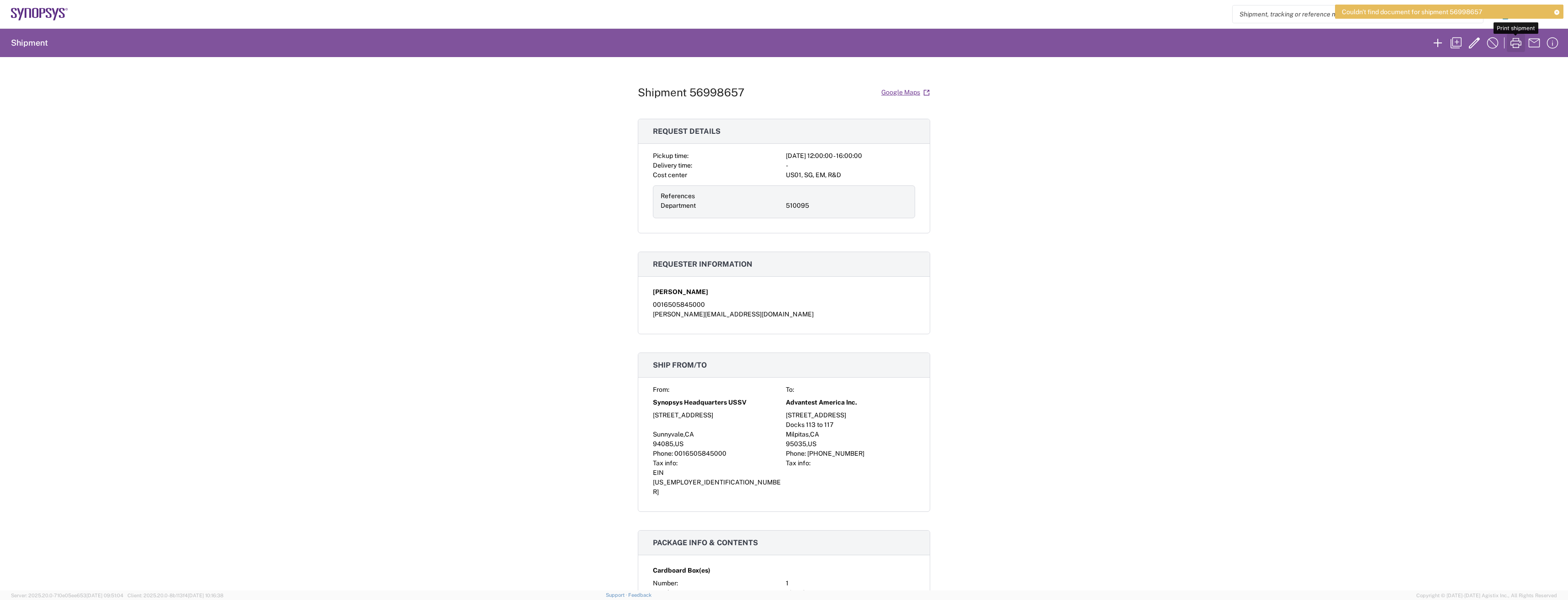
click at [756, 44] on icon "button" at bounding box center [1516, 43] width 11 height 10
click at [756, 156] on div "Shipment 56998657 Google Maps Request details Pickup time: 2025-10-01 12:00:00 …" at bounding box center [784, 323] width 1568 height 534
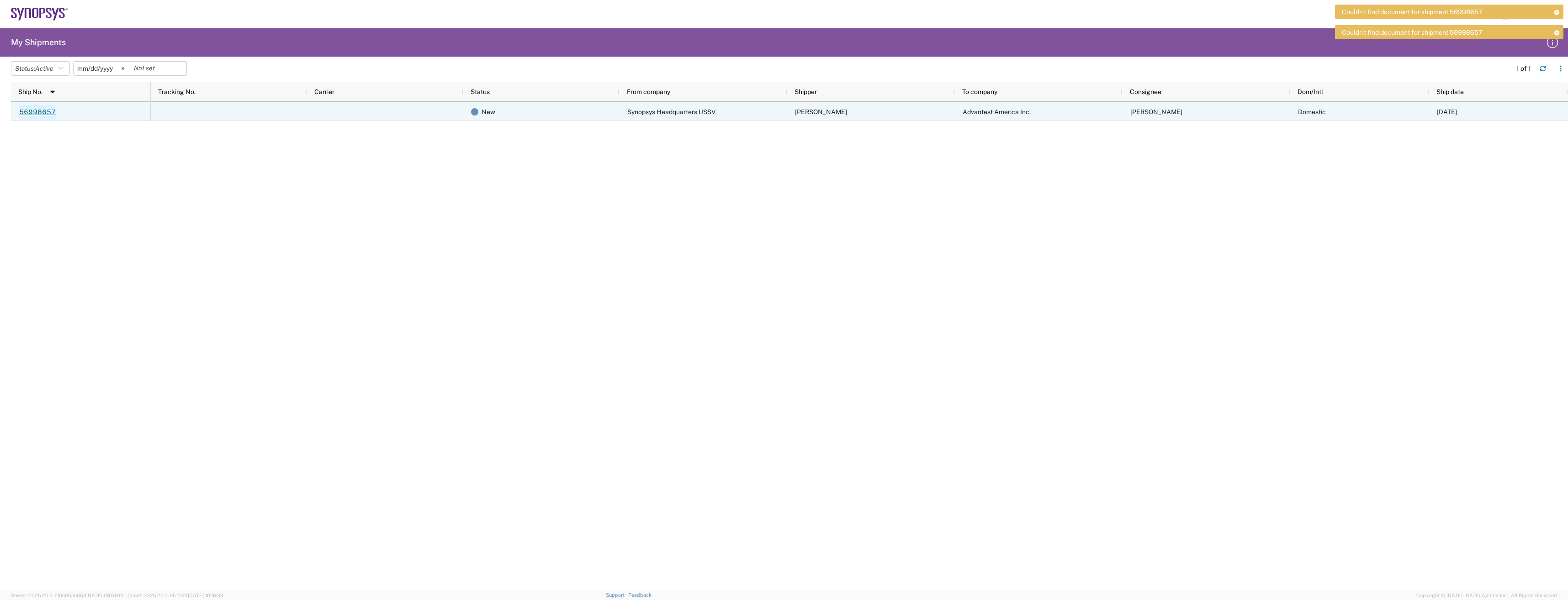
click at [41, 113] on link "56998657" at bounding box center [37, 112] width 38 height 15
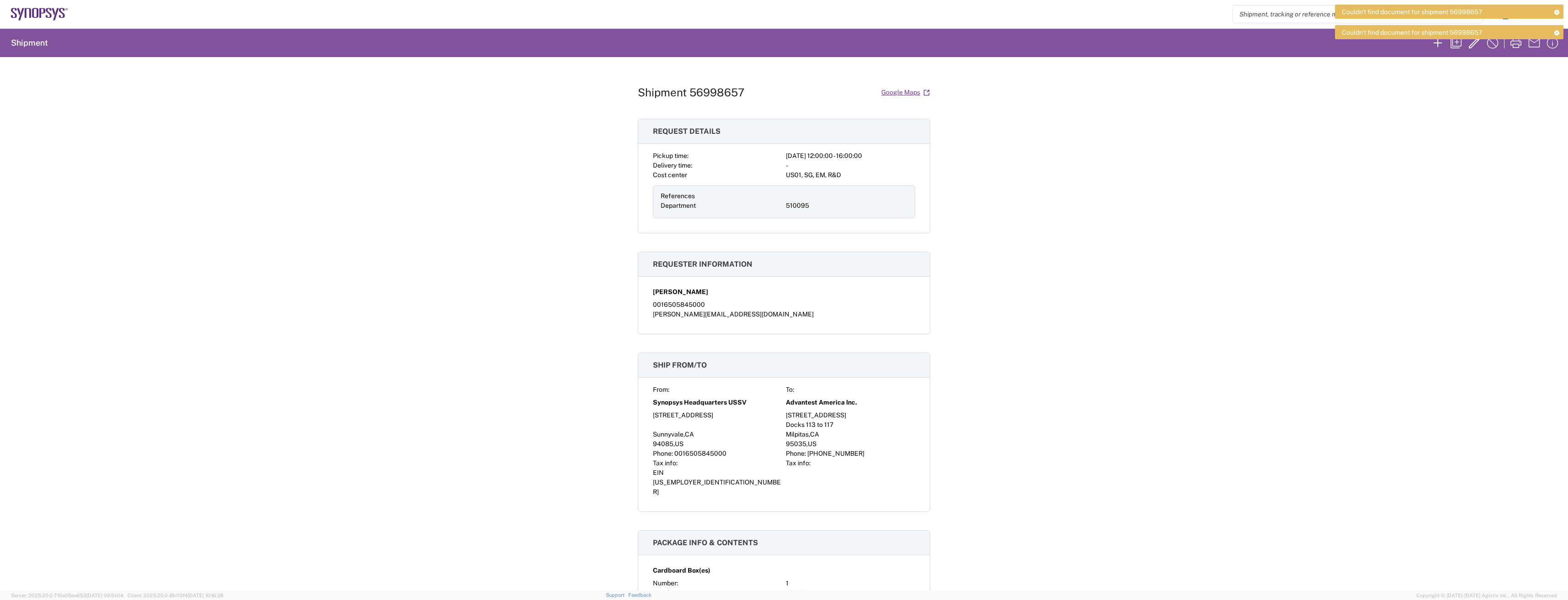
click at [756, 278] on div "Shipment 56998657 Google Maps Request details Pickup time: 2025-10-01 12:00:00 …" at bounding box center [784, 323] width 1568 height 534
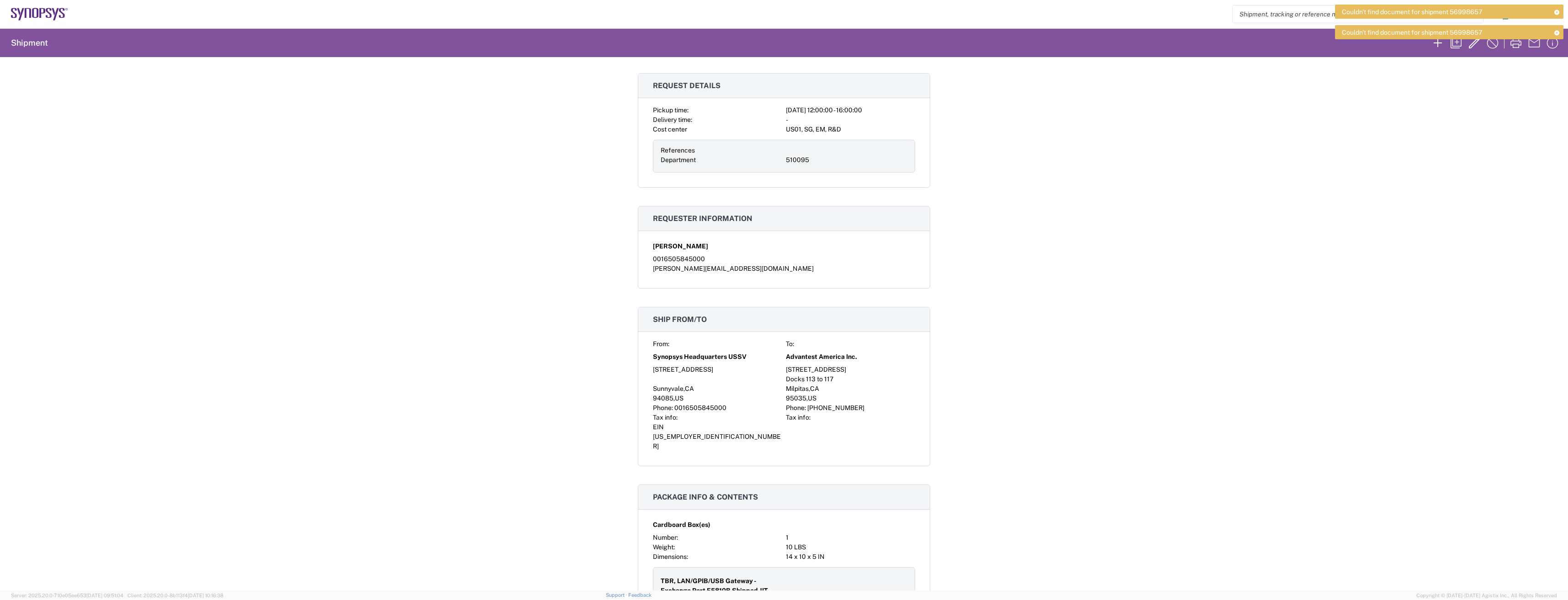
click at [756, 43] on div "Couldn't find document for shipment 56998657 Couldn't find document for shipmen…" at bounding box center [1449, 25] width 228 height 41
click at [756, 33] on icon at bounding box center [1557, 32] width 7 height 5
click at [756, 18] on div "Couldn't find document for shipment 56998657" at bounding box center [1449, 11] width 228 height 14
click at [756, 10] on icon at bounding box center [1557, 12] width 7 height 5
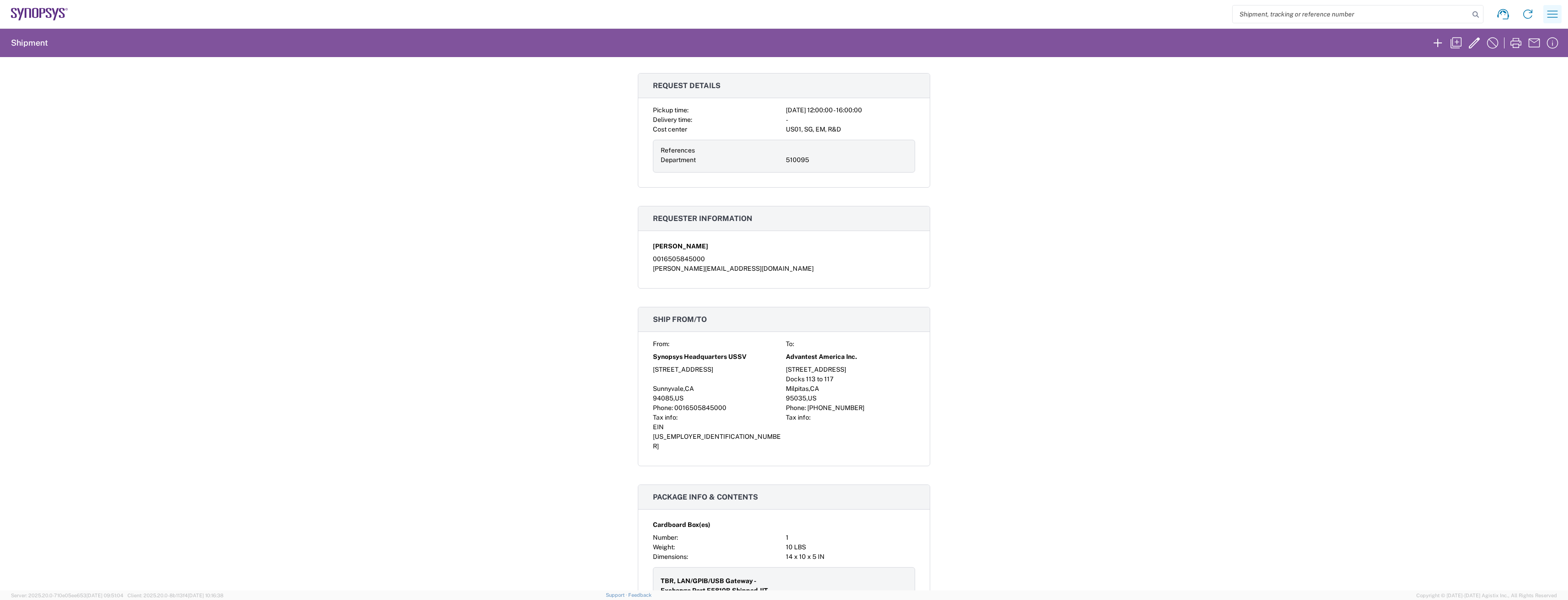
click at [756, 15] on icon "button" at bounding box center [1552, 14] width 15 height 15
drag, startPoint x: 1227, startPoint y: 228, endPoint x: 1349, endPoint y: 149, distance: 145.3
click at [756, 228] on div "Shipment 56998657 Google Maps Request details Pickup time: 2025-10-01 12:00:00 …" at bounding box center [784, 323] width 1568 height 534
click at [756, 47] on icon "button" at bounding box center [1516, 43] width 15 height 15
click at [756, 38] on icon "button" at bounding box center [1475, 43] width 15 height 15
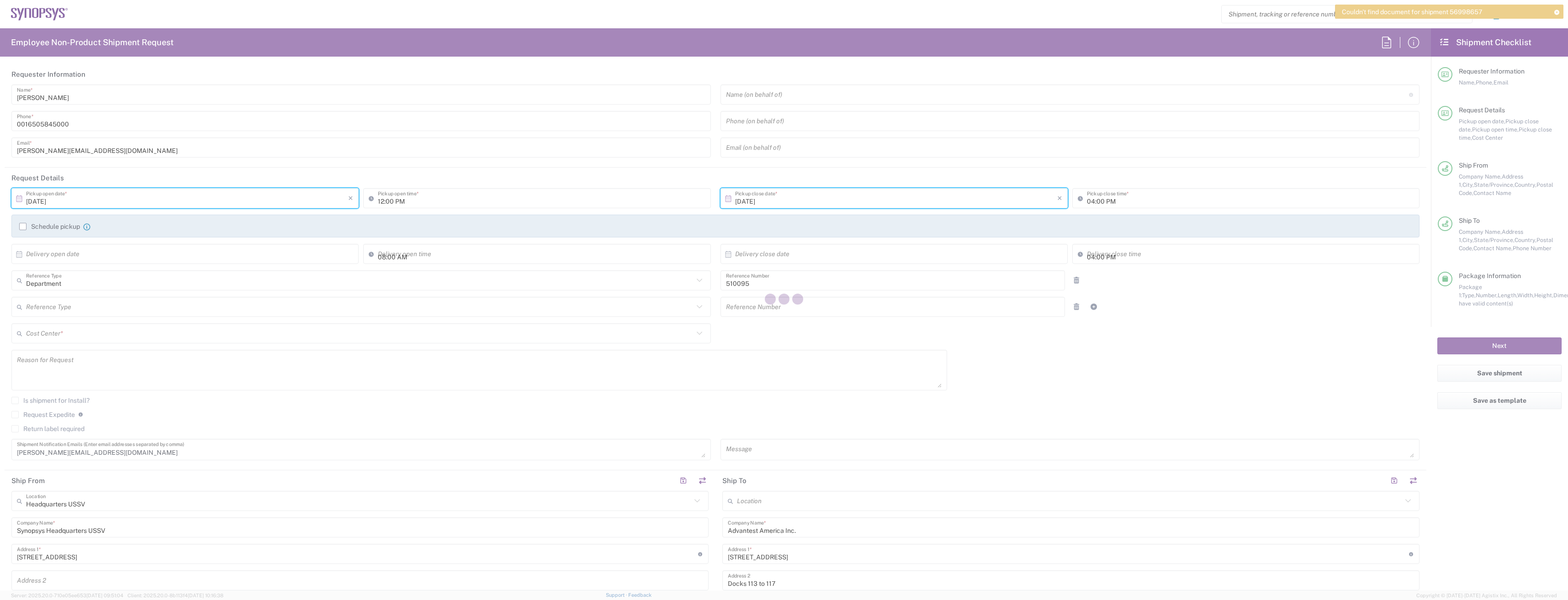
type input "California"
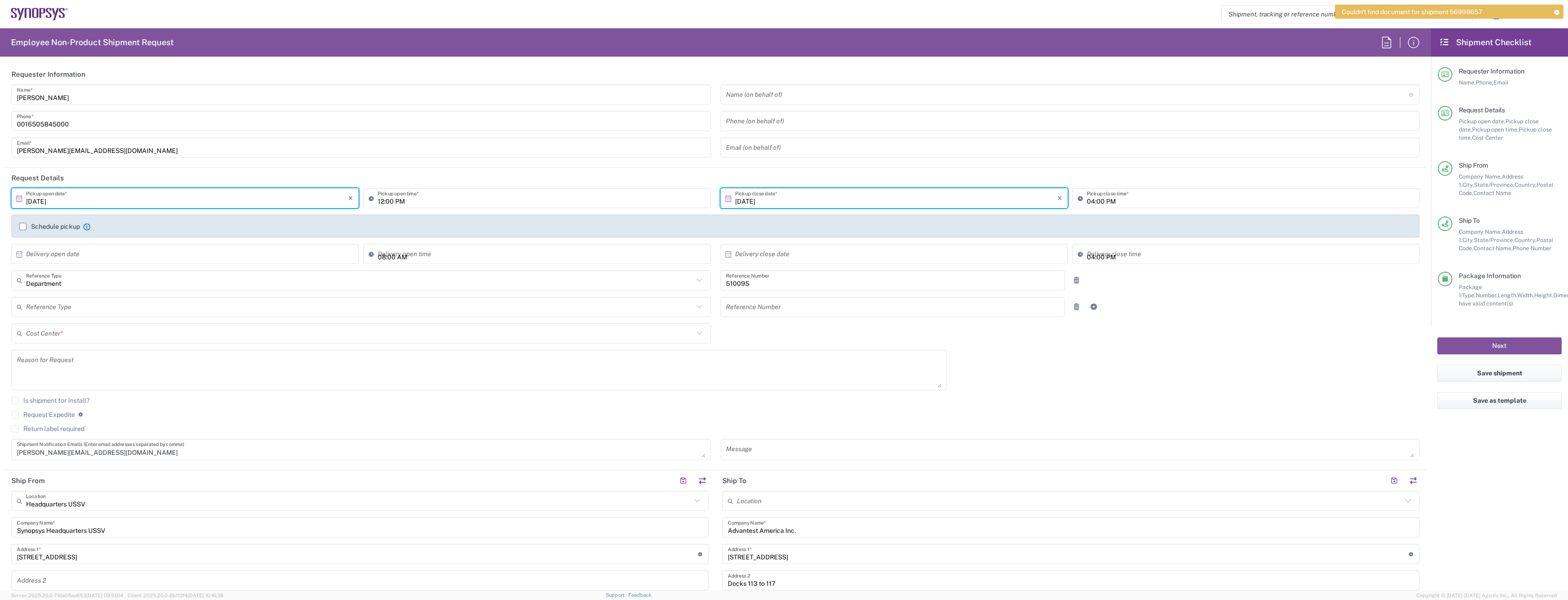
type input "Cardboard Box(es)"
type input "US01, SG, EM, R&D 510095"
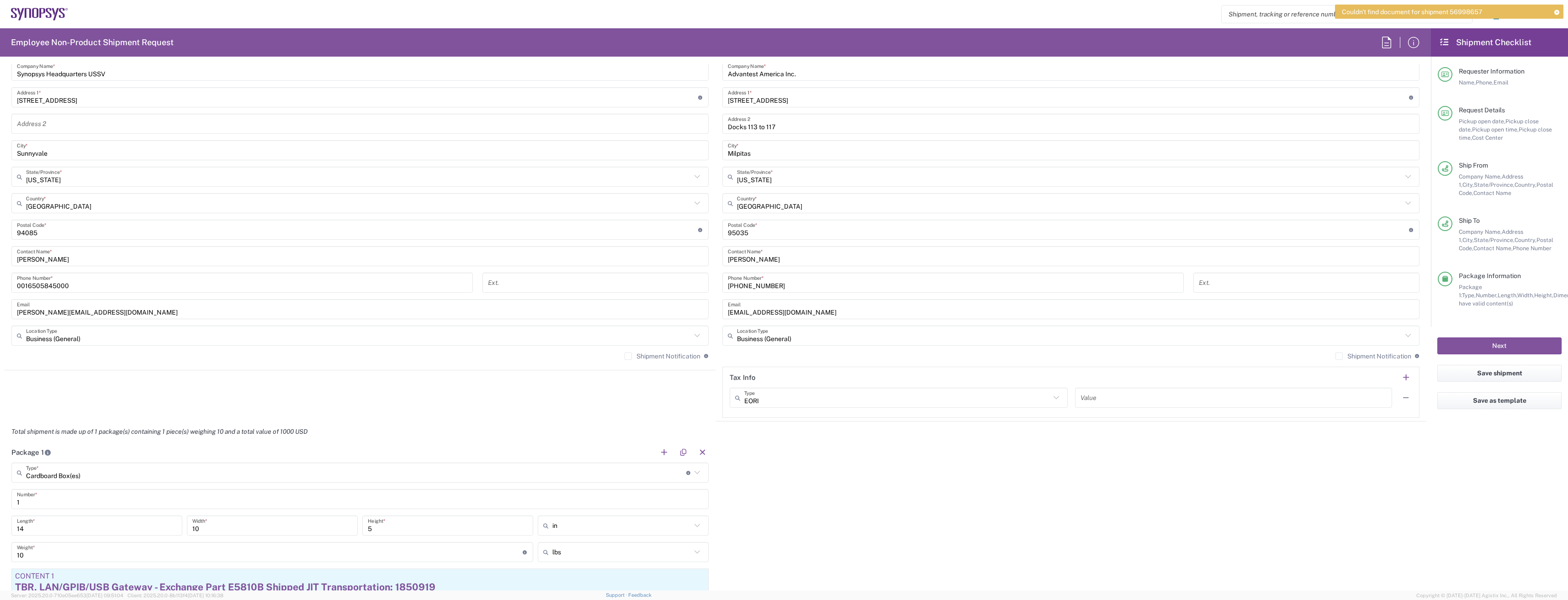
scroll to position [640, 0]
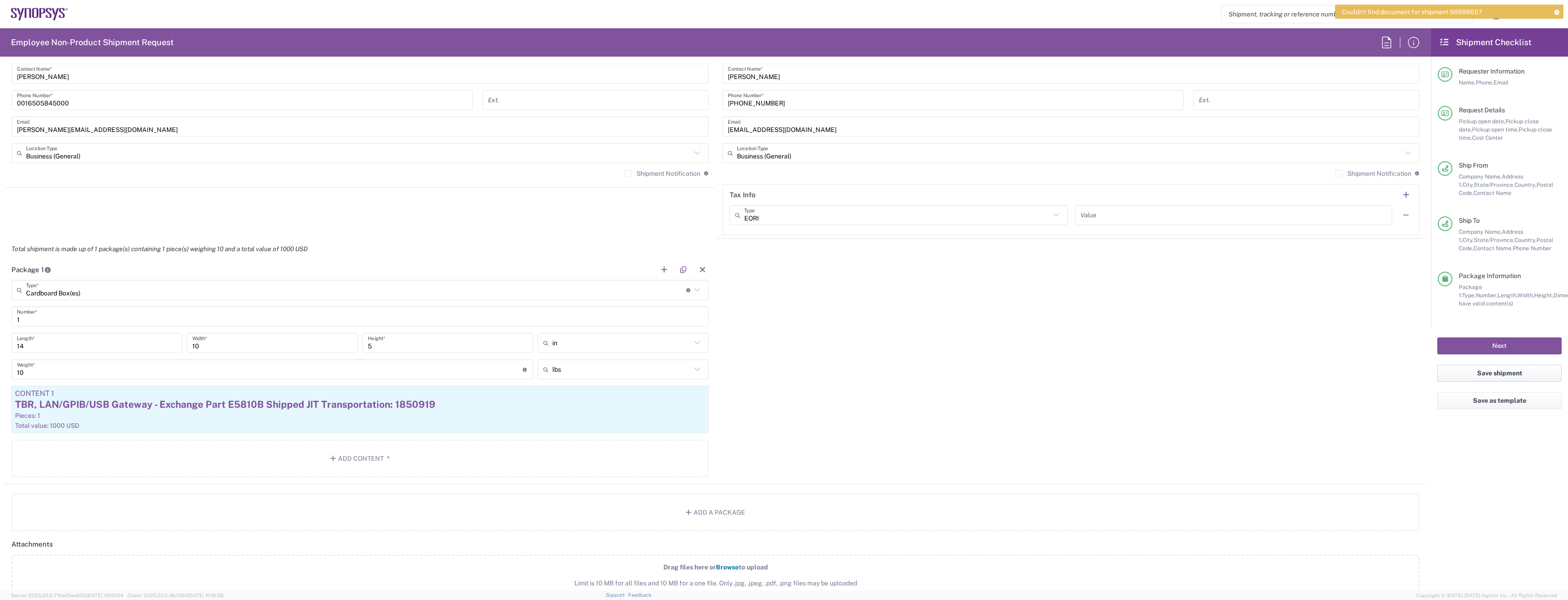
click at [756, 371] on button "Save shipment" at bounding box center [1499, 373] width 124 height 17
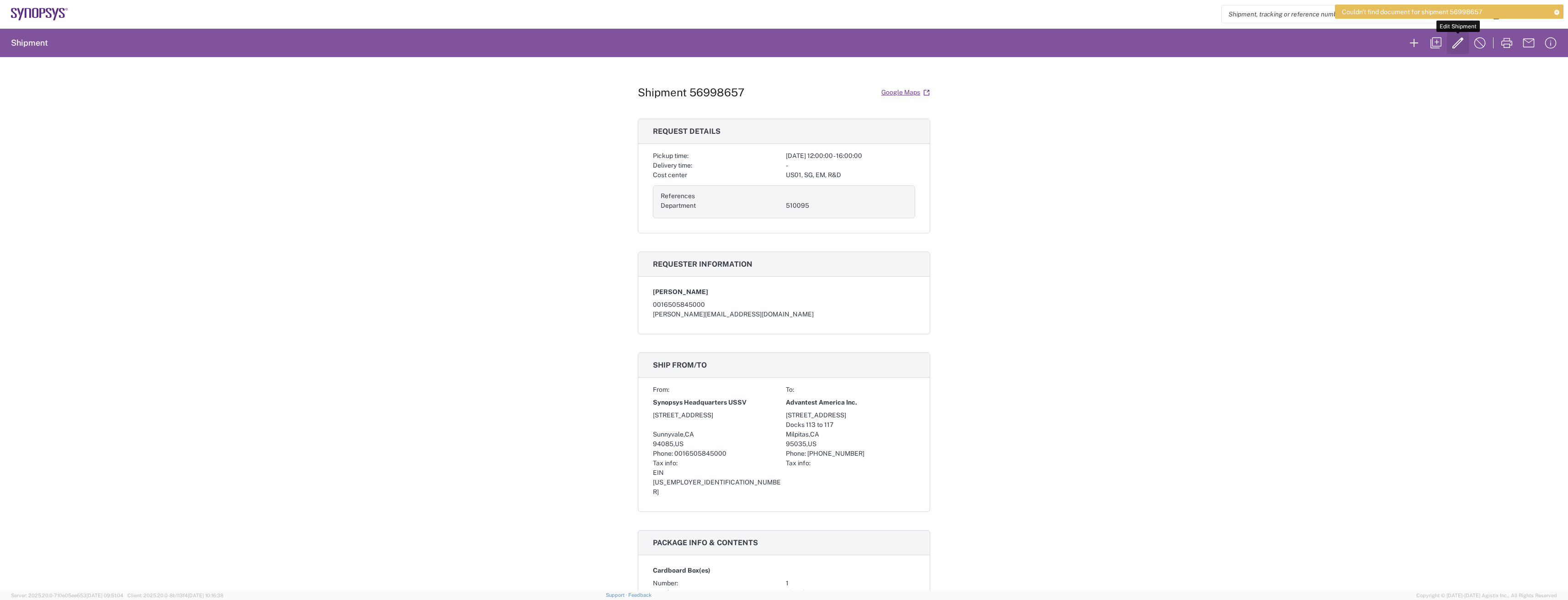
click at [756, 43] on icon "button" at bounding box center [1458, 43] width 15 height 15
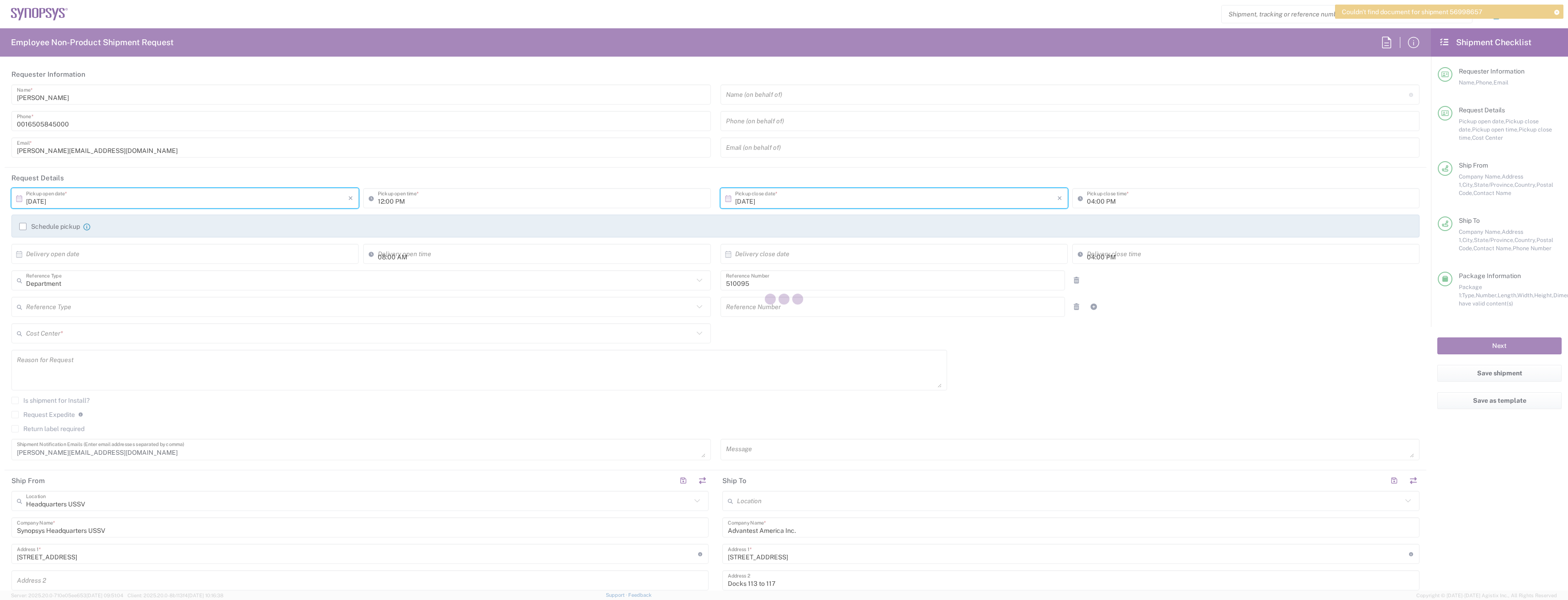
type input "California"
type input "Cardboard Box(es)"
type input "US01, SG, EM, R&D 510095"
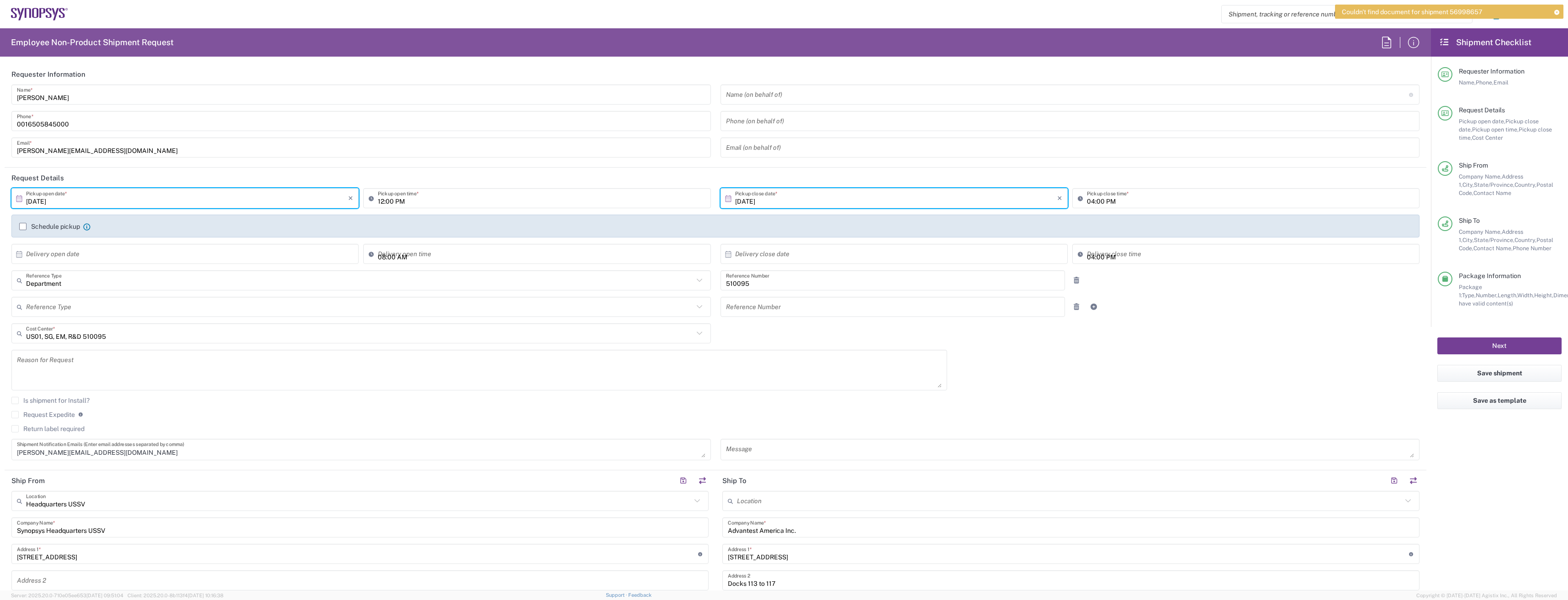
click at [756, 346] on button "Next" at bounding box center [1499, 345] width 124 height 17
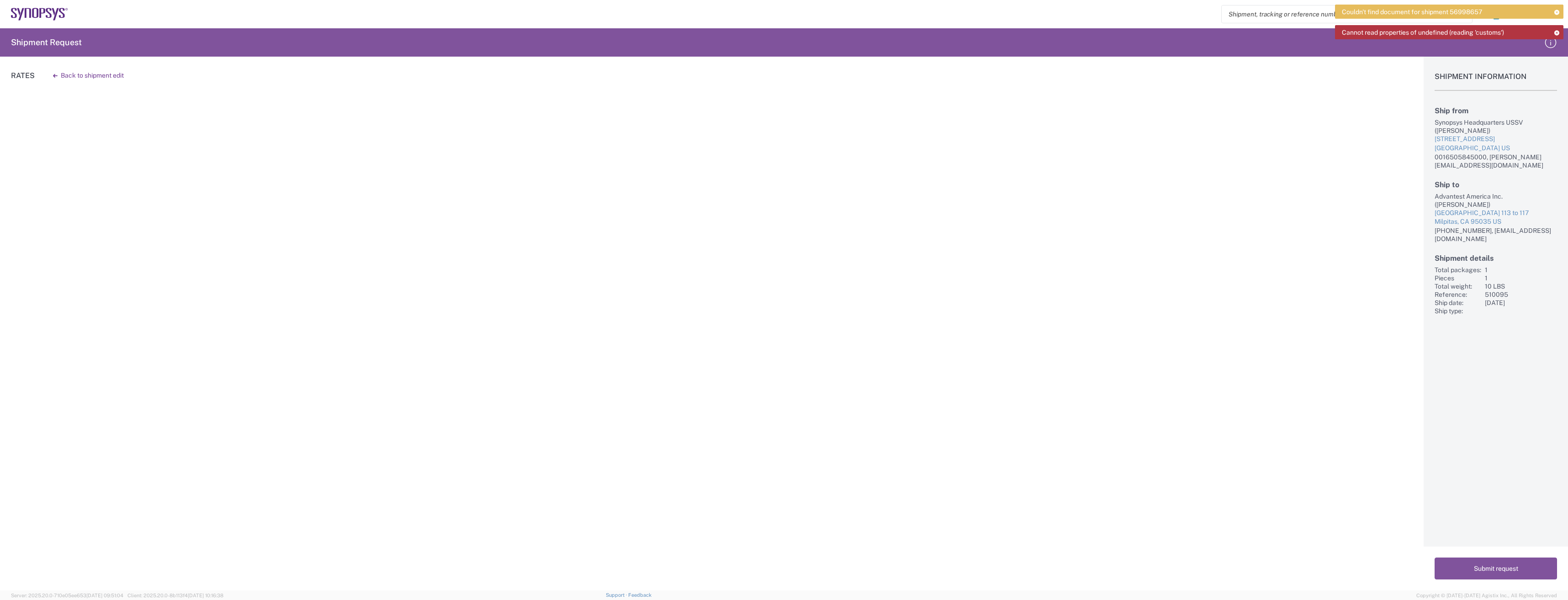
click at [756, 32] on icon at bounding box center [1557, 32] width 7 height 5
click at [756, 441] on div "Shipment Information Ship from Synopsys Headquarters USSV (Anthony Nguyen) 675 …" at bounding box center [1496, 324] width 145 height 534
click at [756, 529] on button "Submit request" at bounding box center [1496, 569] width 123 height 22
